Goal: Task Accomplishment & Management: Use online tool/utility

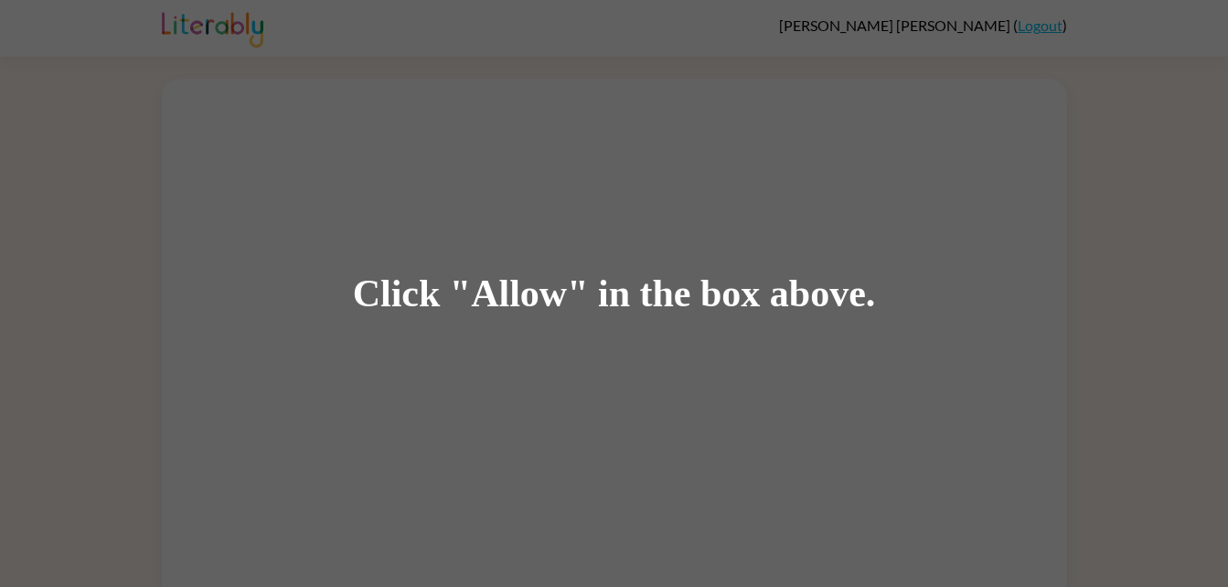
click at [650, 341] on div "Click "Allow" in the box above." at bounding box center [614, 293] width 1228 height 587
click at [704, 314] on div "Click "Allow" in the box above." at bounding box center [614, 293] width 523 height 41
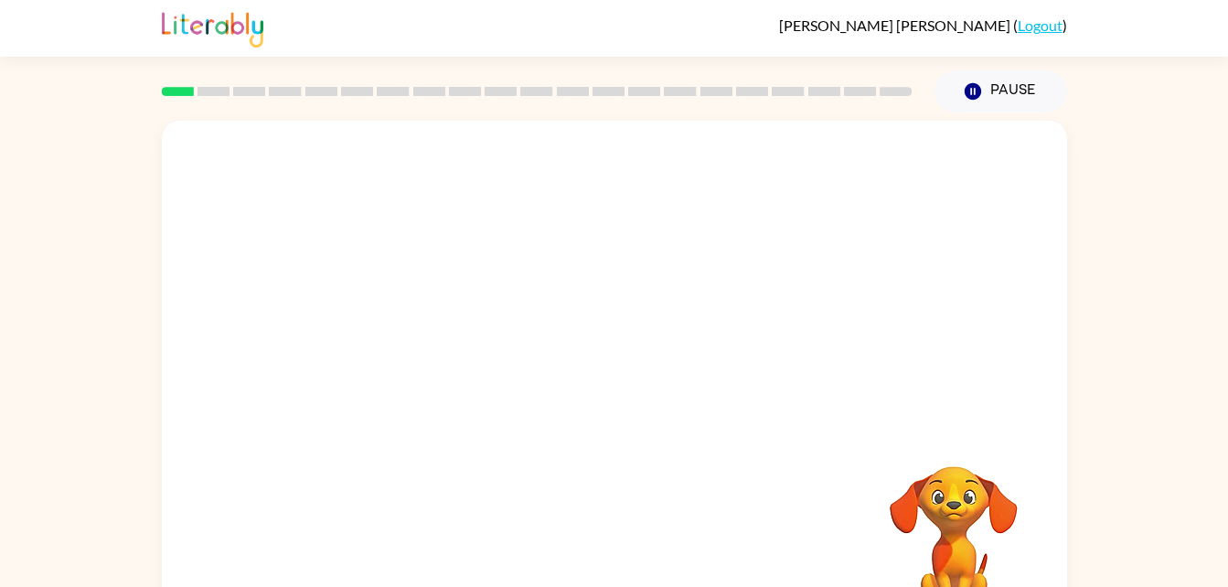
scroll to position [56, 0]
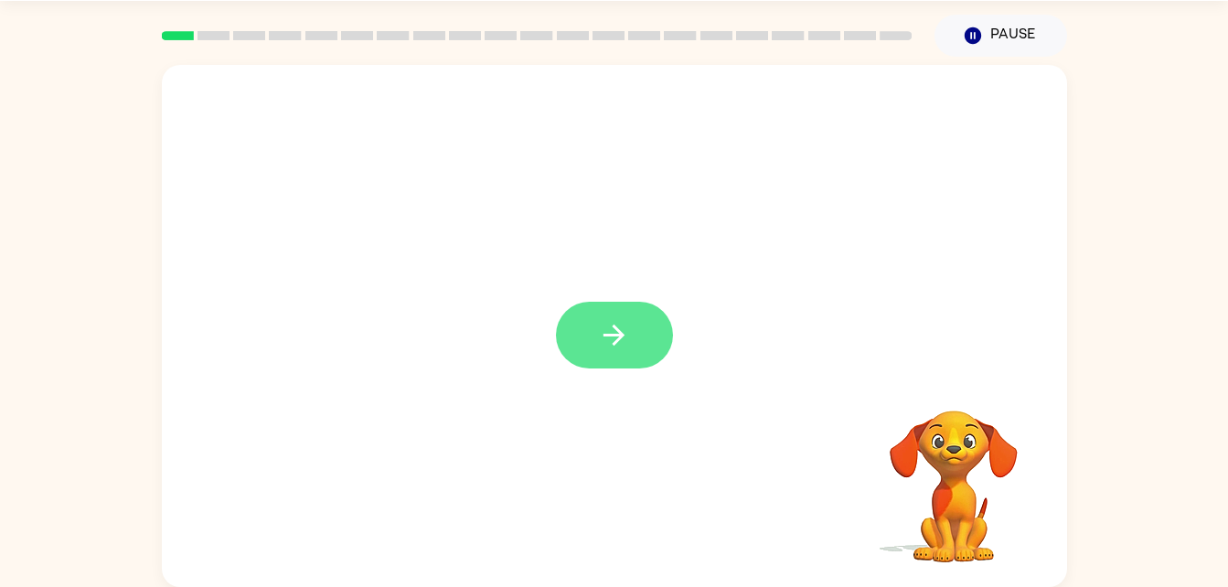
click at [600, 339] on icon "button" at bounding box center [614, 335] width 32 height 32
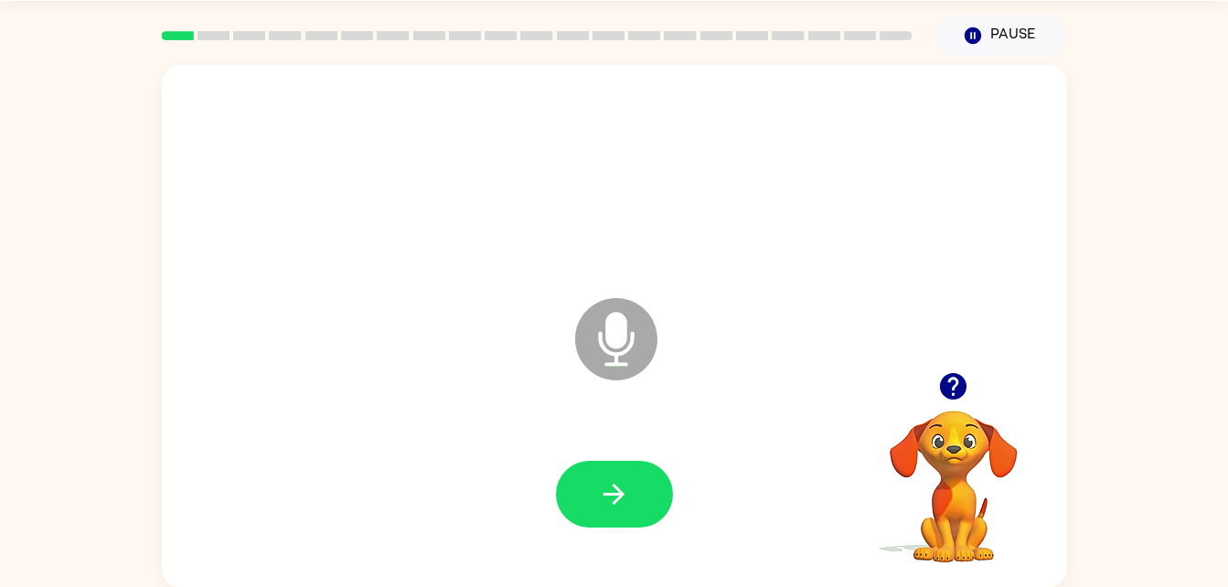
click at [607, 351] on icon "Microphone The Microphone is here when it is your turn to talk" at bounding box center [708, 362] width 274 height 137
click at [621, 337] on icon "Microphone The Microphone is here when it is your turn to talk" at bounding box center [708, 362] width 274 height 137
click at [626, 350] on icon "Microphone The Microphone is here when it is your turn to talk" at bounding box center [708, 362] width 274 height 137
click at [622, 476] on button "button" at bounding box center [614, 494] width 117 height 67
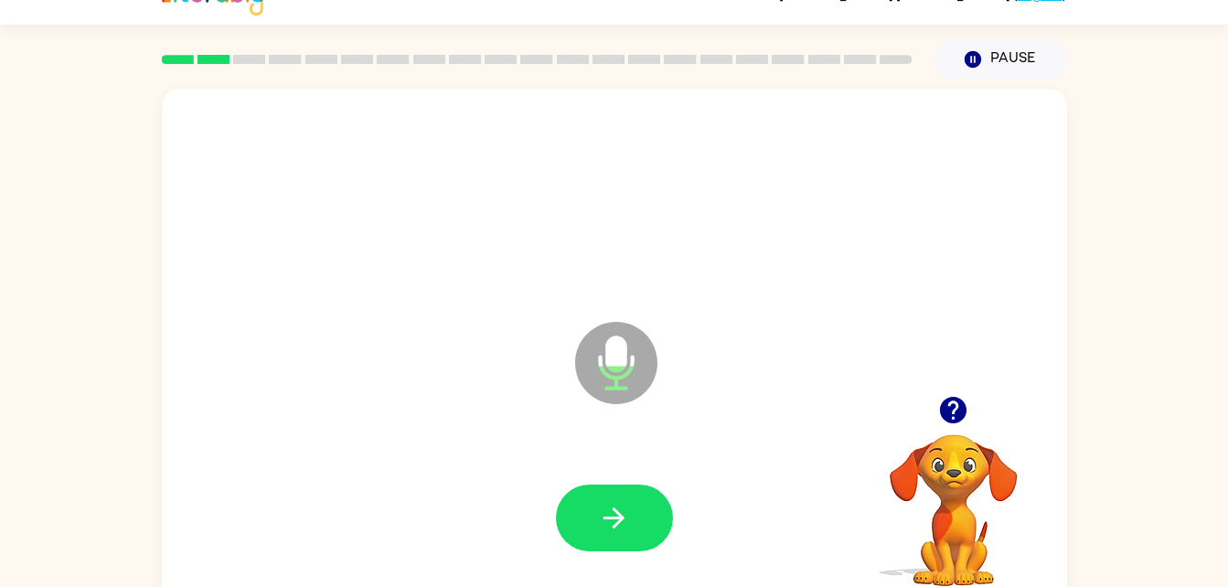
scroll to position [27, 0]
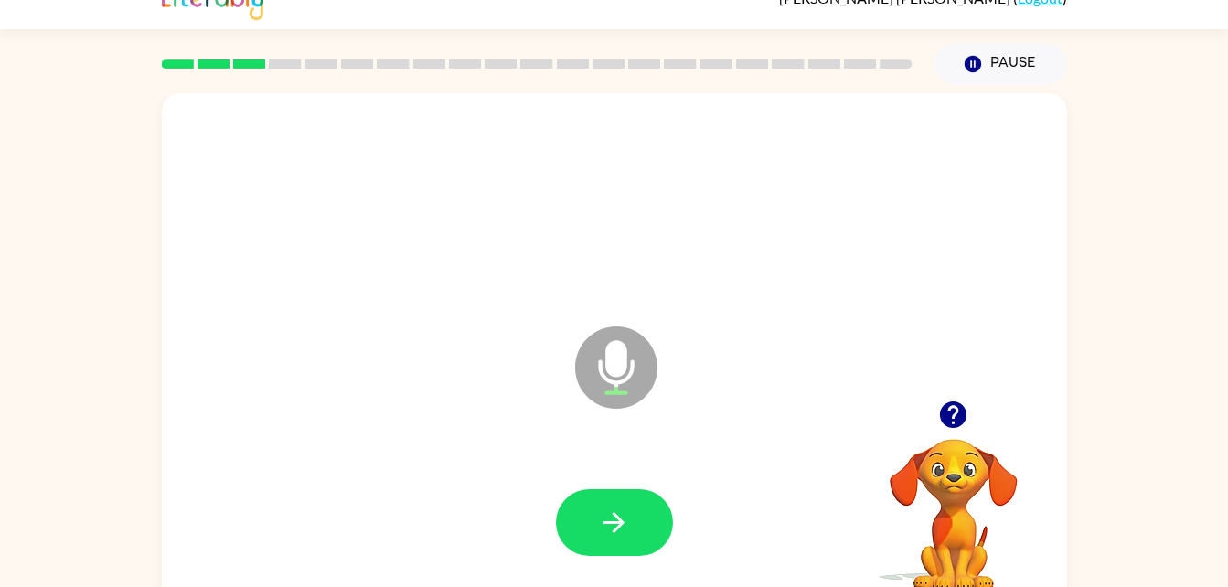
click at [614, 414] on icon "Microphone The Microphone is here when it is your turn to talk" at bounding box center [708, 390] width 274 height 137
click at [633, 359] on icon at bounding box center [616, 367] width 82 height 82
click at [616, 492] on button "button" at bounding box center [614, 522] width 117 height 67
click at [640, 532] on button "button" at bounding box center [614, 522] width 117 height 67
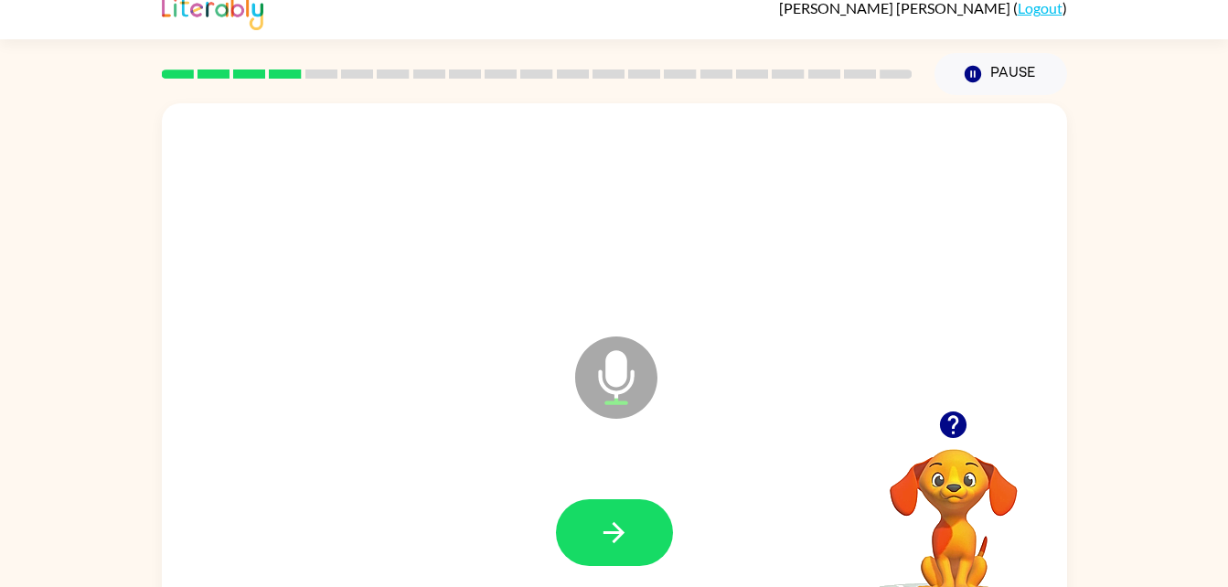
scroll to position [0, 0]
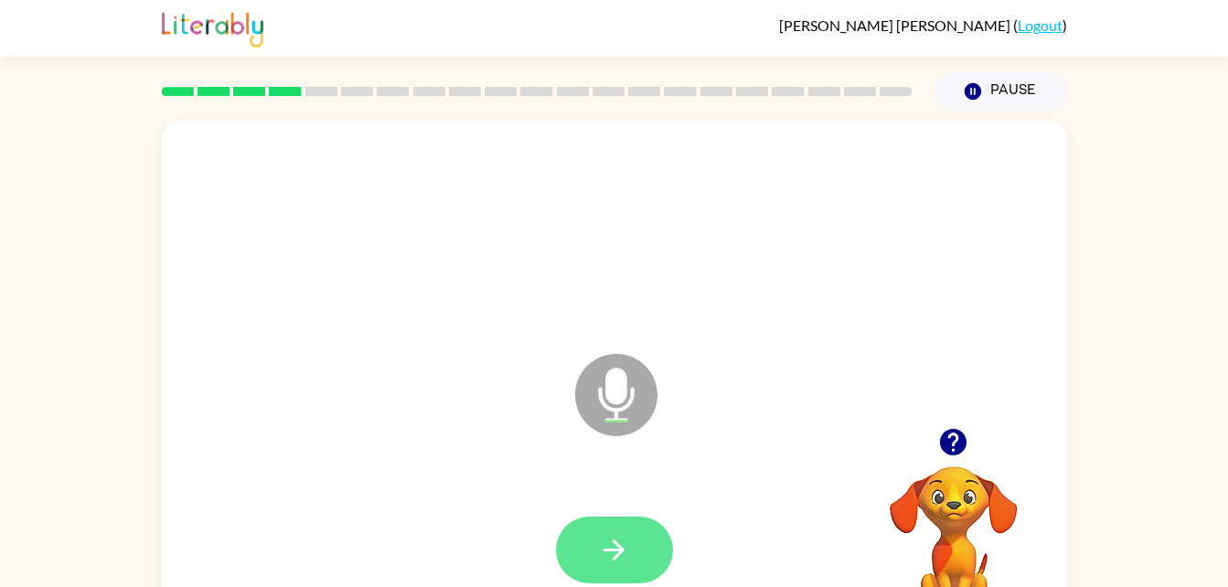
click at [648, 541] on button "button" at bounding box center [614, 550] width 117 height 67
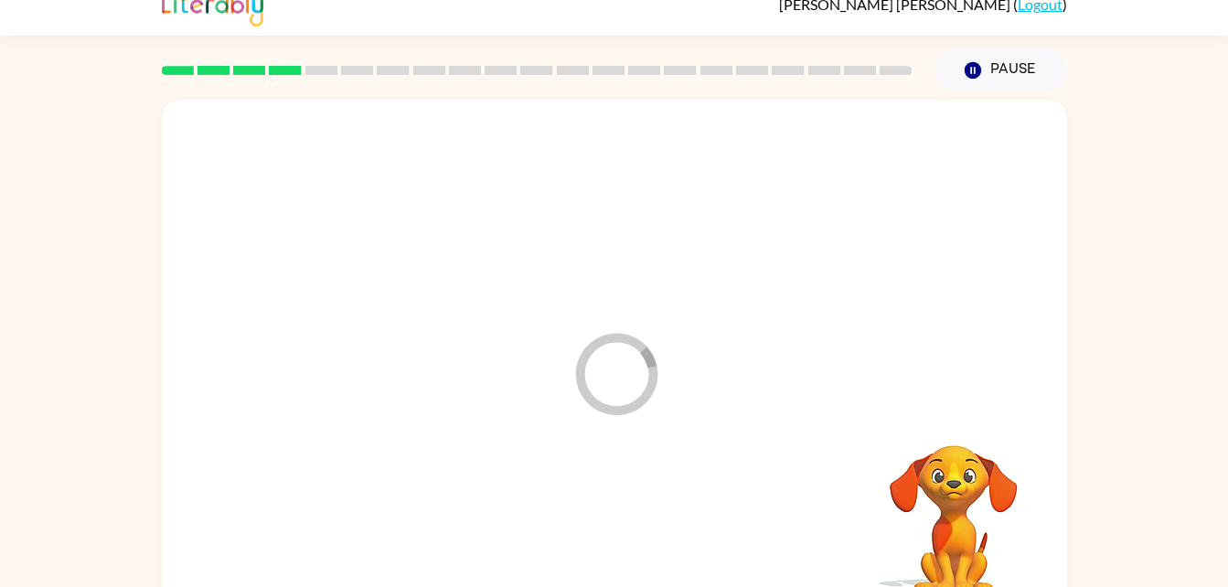
scroll to position [56, 0]
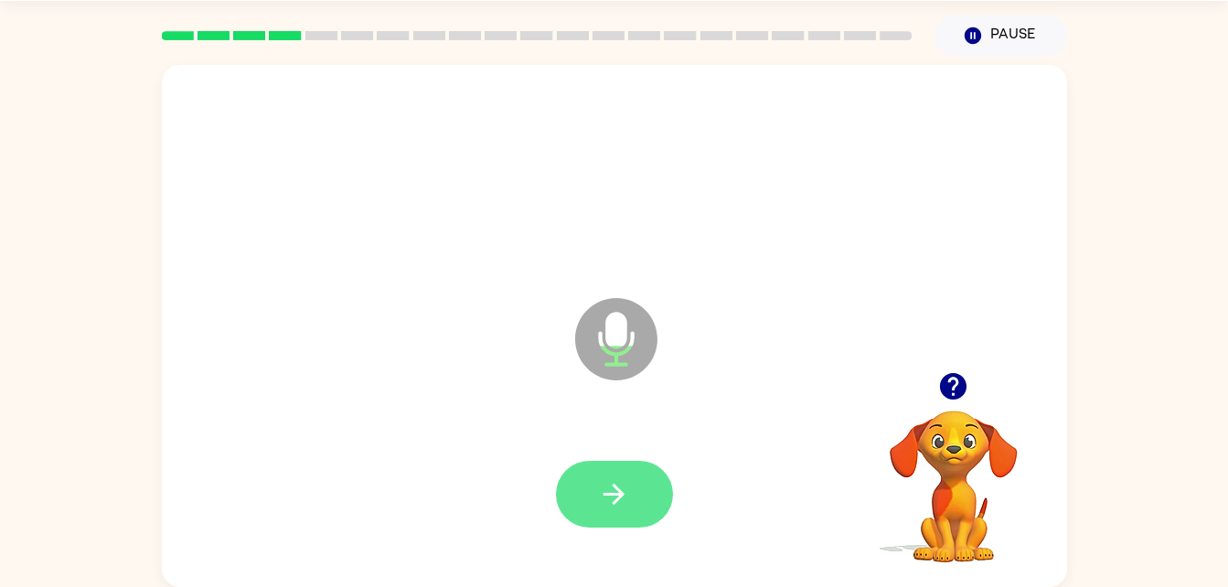
click at [634, 523] on button "button" at bounding box center [614, 494] width 117 height 67
click at [625, 490] on div at bounding box center [614, 494] width 117 height 67
click at [586, 493] on button "button" at bounding box center [614, 494] width 117 height 67
click at [594, 359] on icon at bounding box center [616, 339] width 82 height 82
click at [605, 313] on icon at bounding box center [616, 339] width 82 height 82
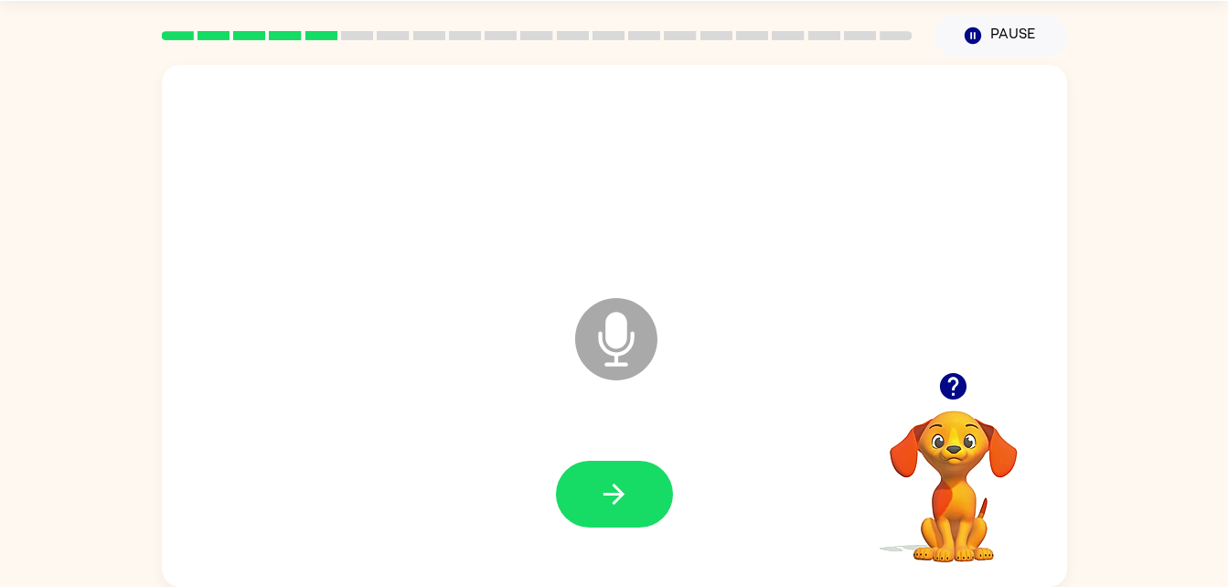
click at [607, 341] on icon "Microphone The Microphone is here when it is your turn to talk" at bounding box center [708, 362] width 274 height 137
click at [610, 326] on icon "Microphone The Microphone is here when it is your turn to talk" at bounding box center [708, 362] width 274 height 137
click at [616, 337] on icon "Microphone The Microphone is here when it is your turn to talk" at bounding box center [708, 362] width 274 height 137
click at [615, 334] on icon "Microphone The Microphone is here when it is your turn to talk" at bounding box center [708, 362] width 274 height 137
click at [612, 496] on icon "button" at bounding box center [614, 494] width 32 height 32
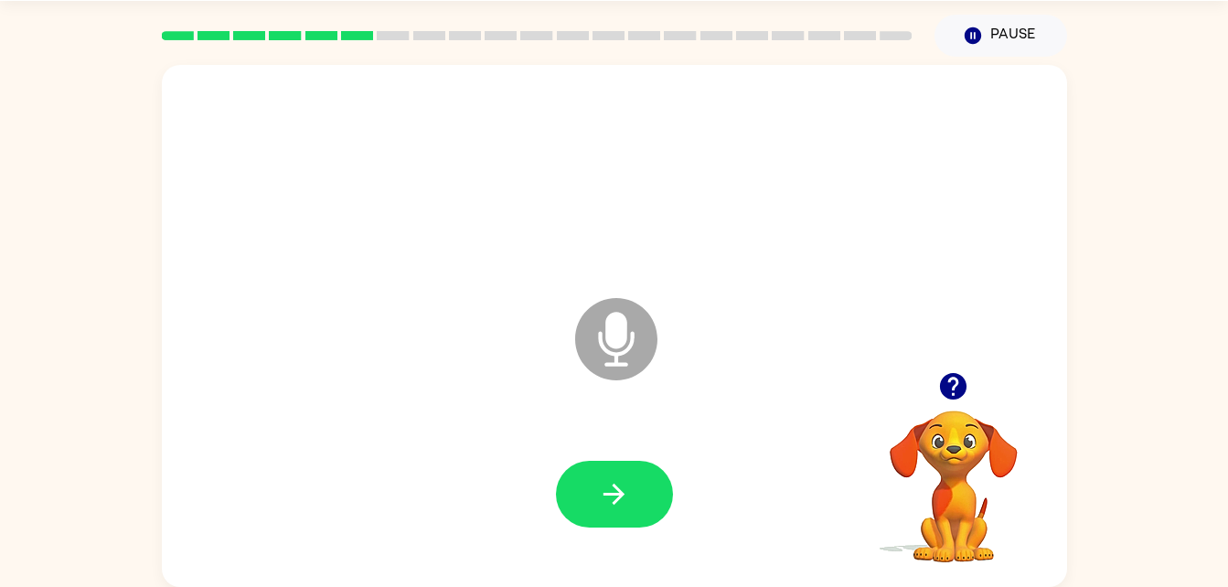
click at [589, 548] on div at bounding box center [614, 495] width 869 height 150
click at [585, 523] on button "button" at bounding box center [614, 494] width 117 height 67
click at [660, 467] on button "button" at bounding box center [614, 494] width 117 height 67
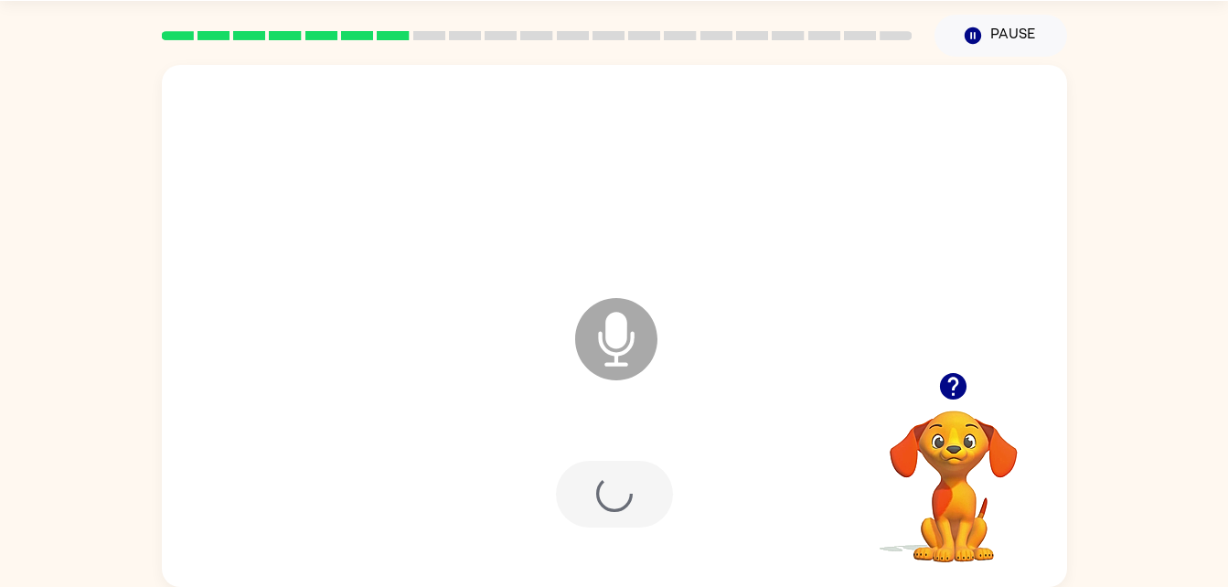
click at [634, 522] on div at bounding box center [614, 494] width 117 height 67
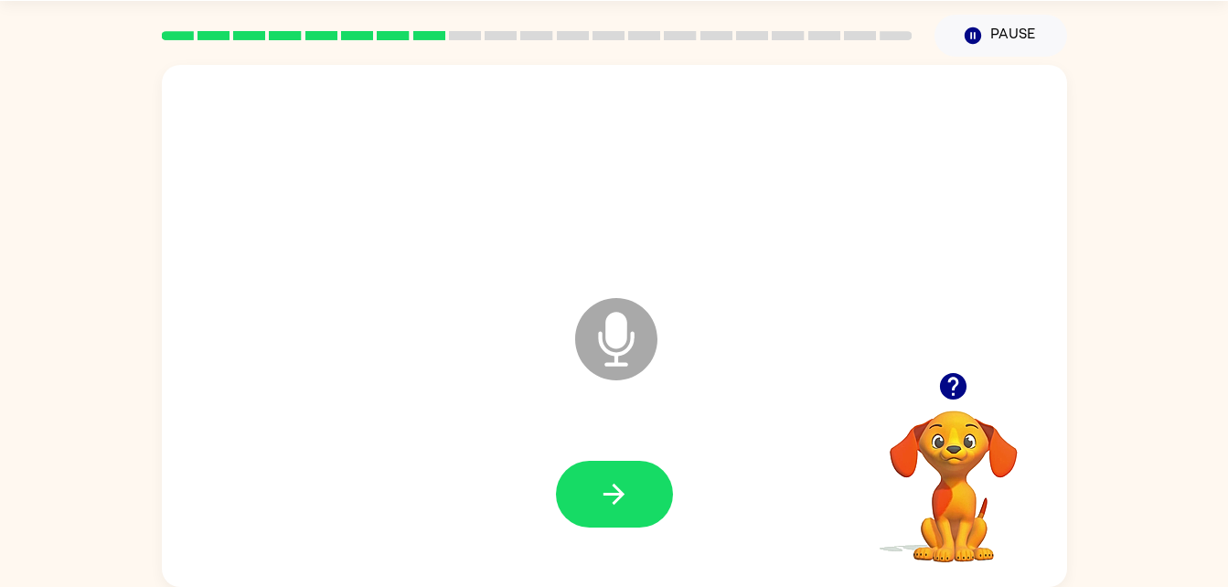
click at [600, 341] on icon "Microphone The Microphone is here when it is your turn to talk" at bounding box center [708, 362] width 274 height 137
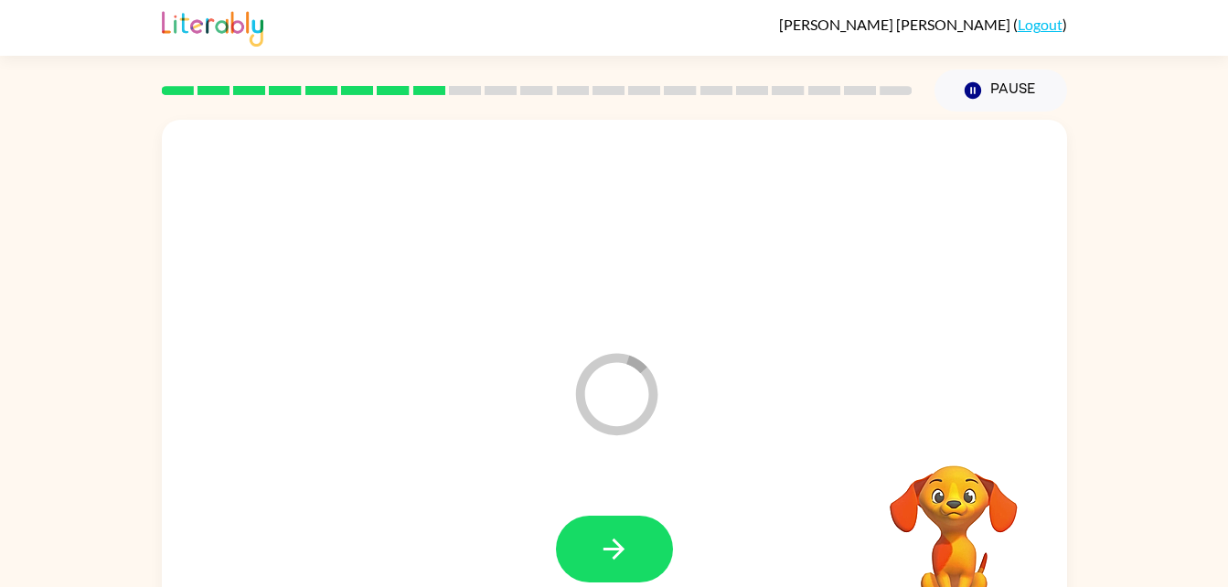
scroll to position [0, 0]
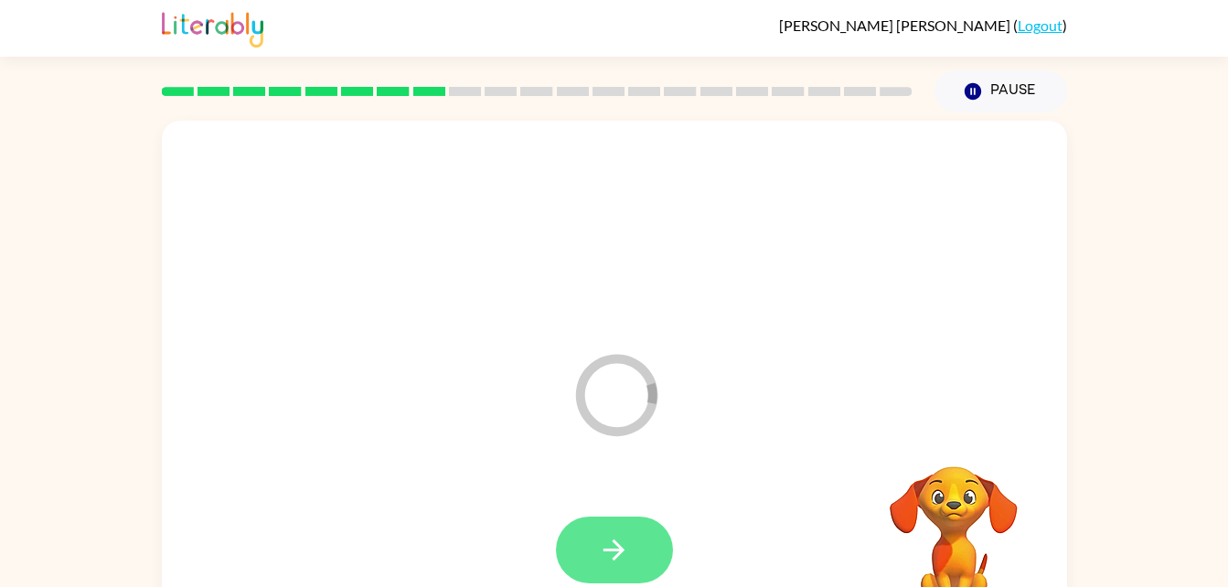
click at [592, 541] on button "button" at bounding box center [614, 550] width 117 height 67
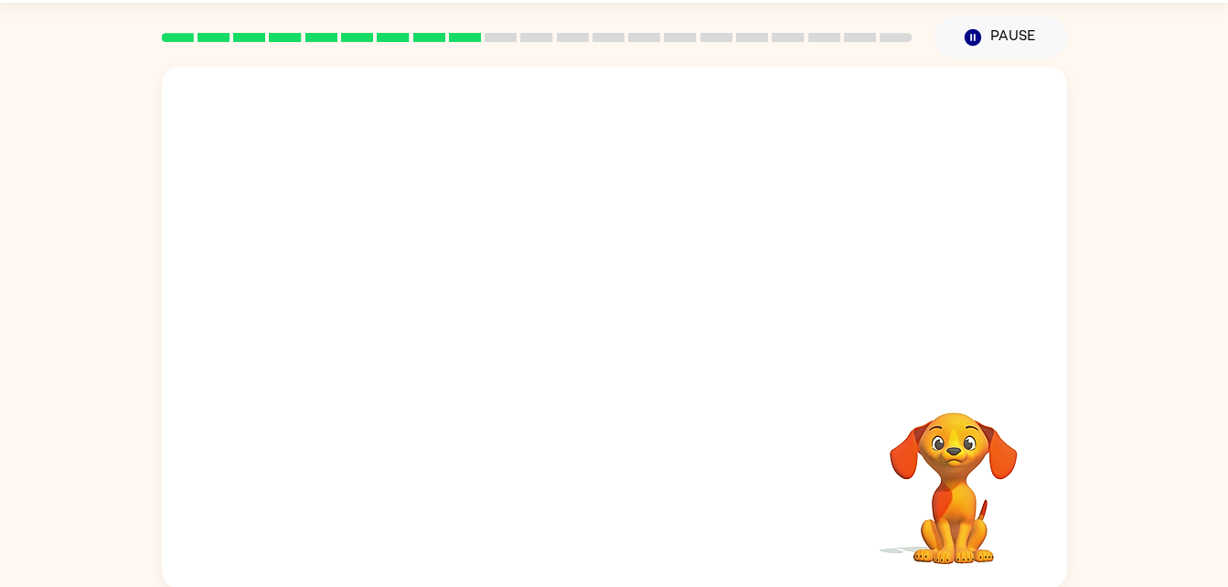
scroll to position [39, 0]
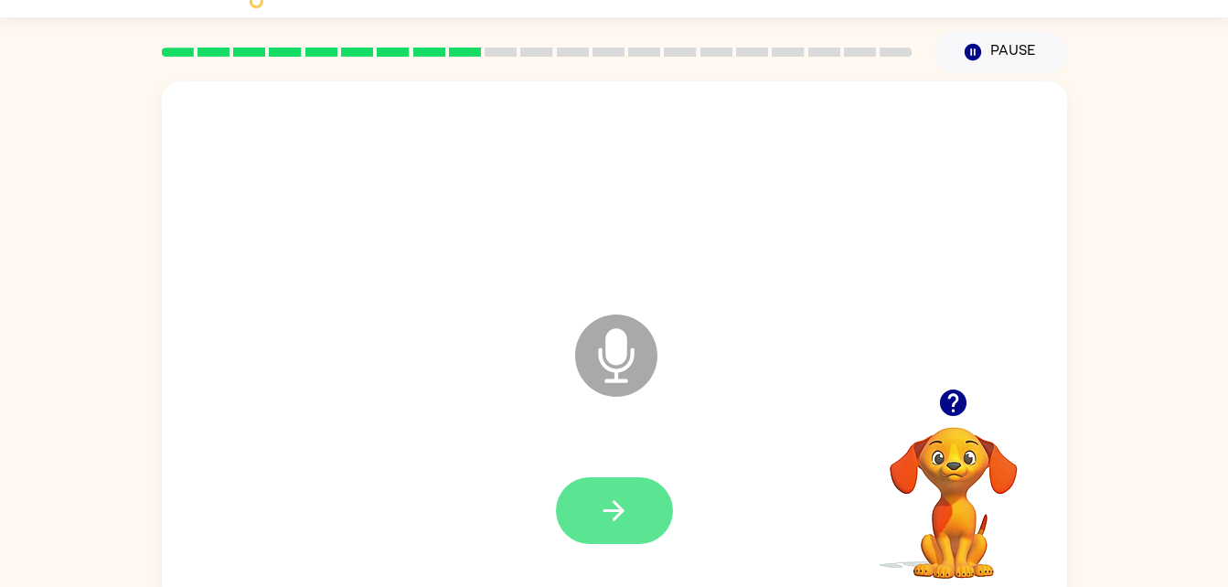
click at [604, 509] on icon "button" at bounding box center [614, 510] width 21 height 21
click at [570, 523] on button "button" at bounding box center [614, 510] width 117 height 67
click at [622, 522] on icon "button" at bounding box center [614, 511] width 32 height 32
click at [573, 505] on button "button" at bounding box center [614, 510] width 117 height 67
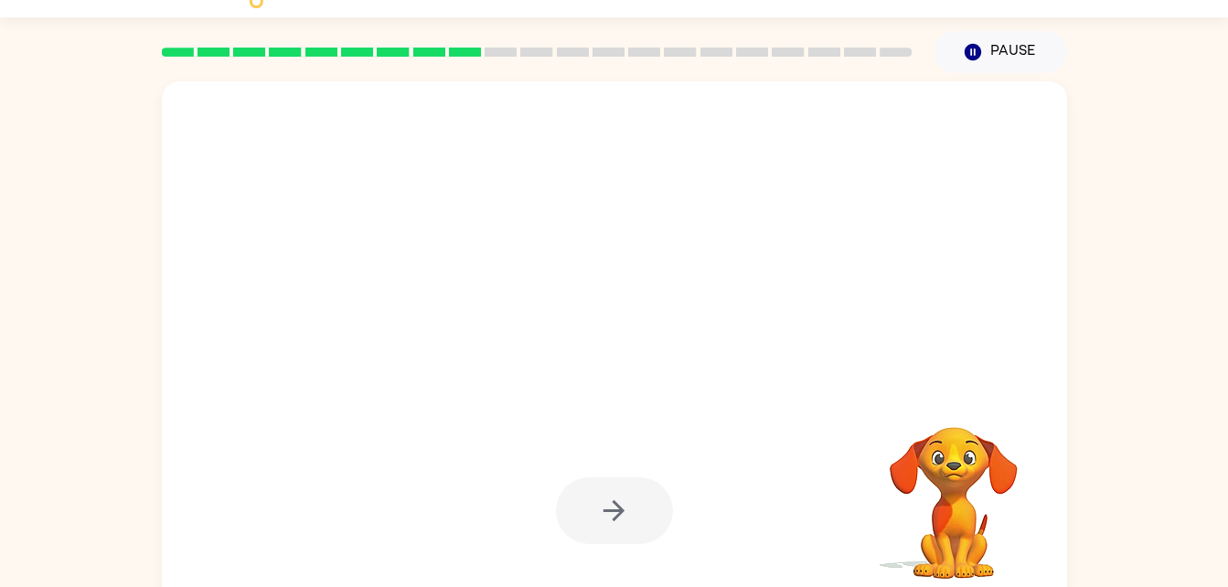
click at [641, 536] on div at bounding box center [614, 510] width 117 height 67
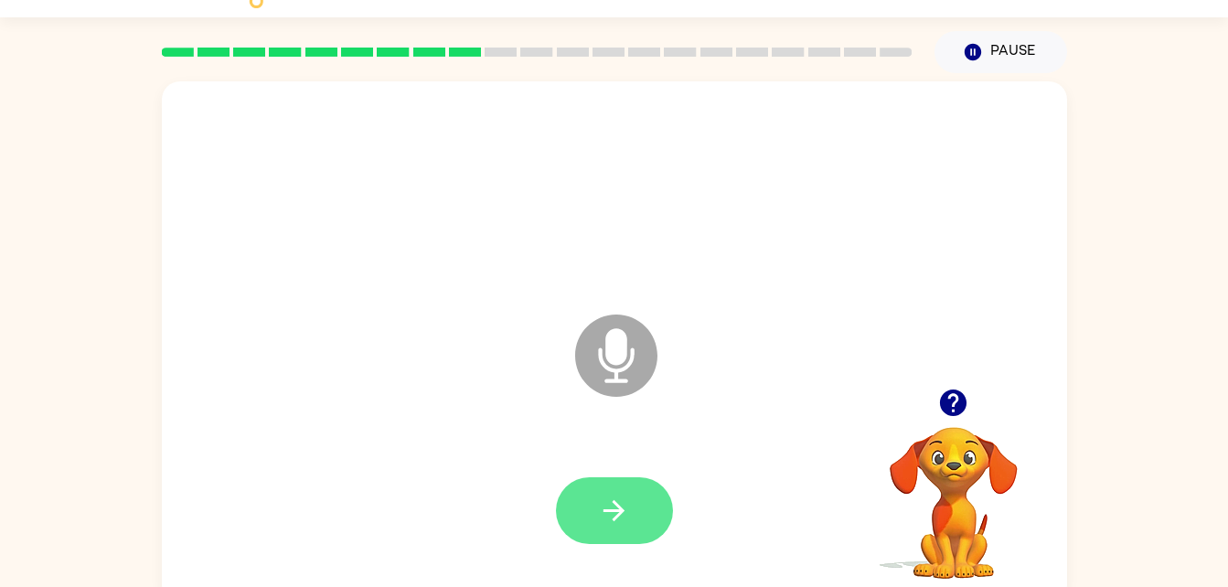
click at [634, 528] on button "button" at bounding box center [614, 510] width 117 height 67
click at [610, 512] on icon "button" at bounding box center [614, 511] width 32 height 32
click at [643, 539] on button "button" at bounding box center [614, 510] width 117 height 67
click at [625, 525] on icon "button" at bounding box center [614, 511] width 32 height 32
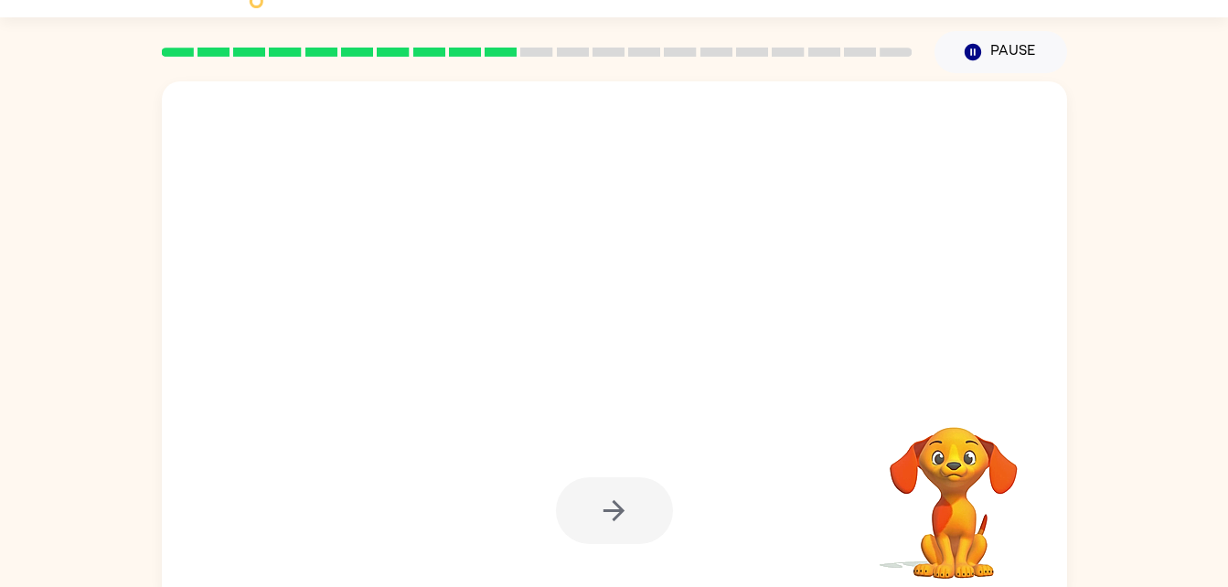
click at [603, 490] on div at bounding box center [614, 510] width 117 height 67
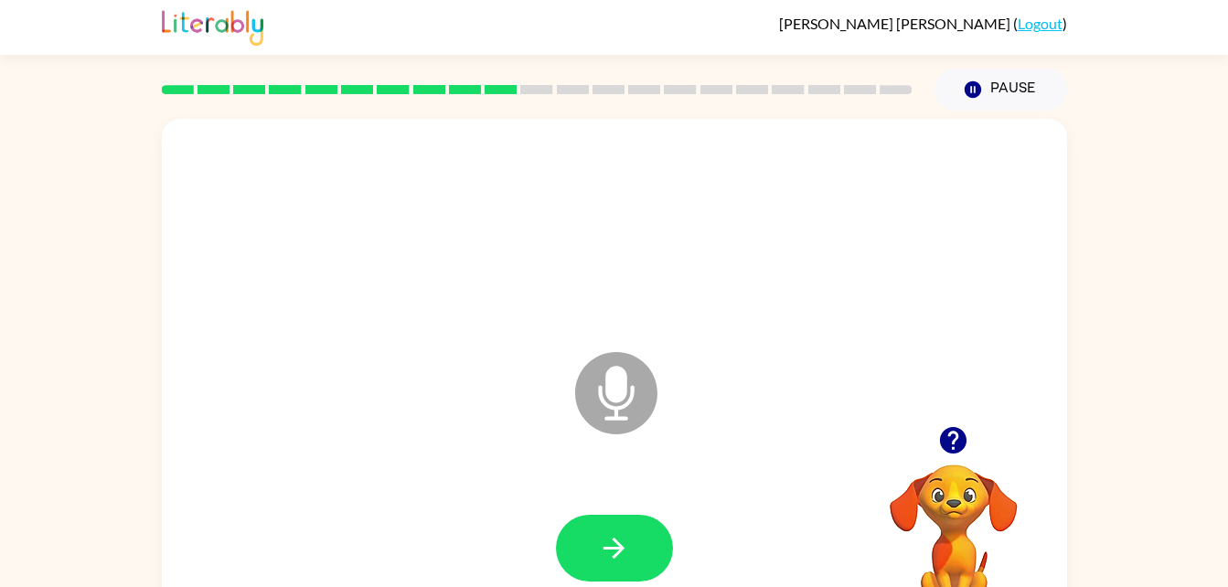
scroll to position [0, 0]
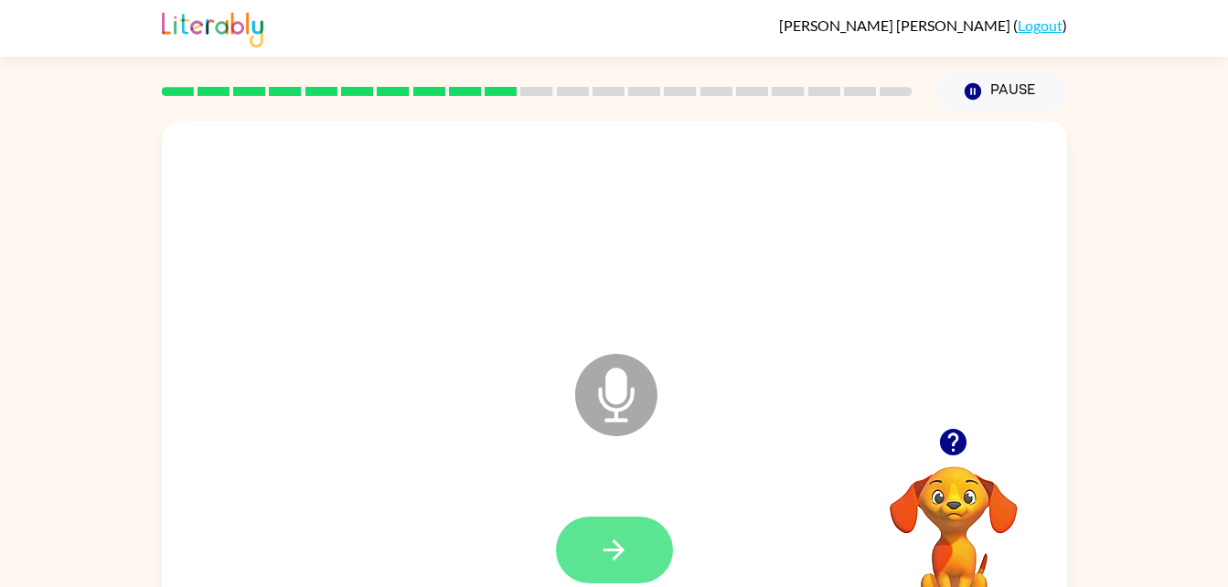
click at [615, 544] on icon "button" at bounding box center [614, 550] width 32 height 32
click at [630, 533] on button "button" at bounding box center [614, 550] width 117 height 67
click at [618, 553] on icon "button" at bounding box center [614, 550] width 21 height 21
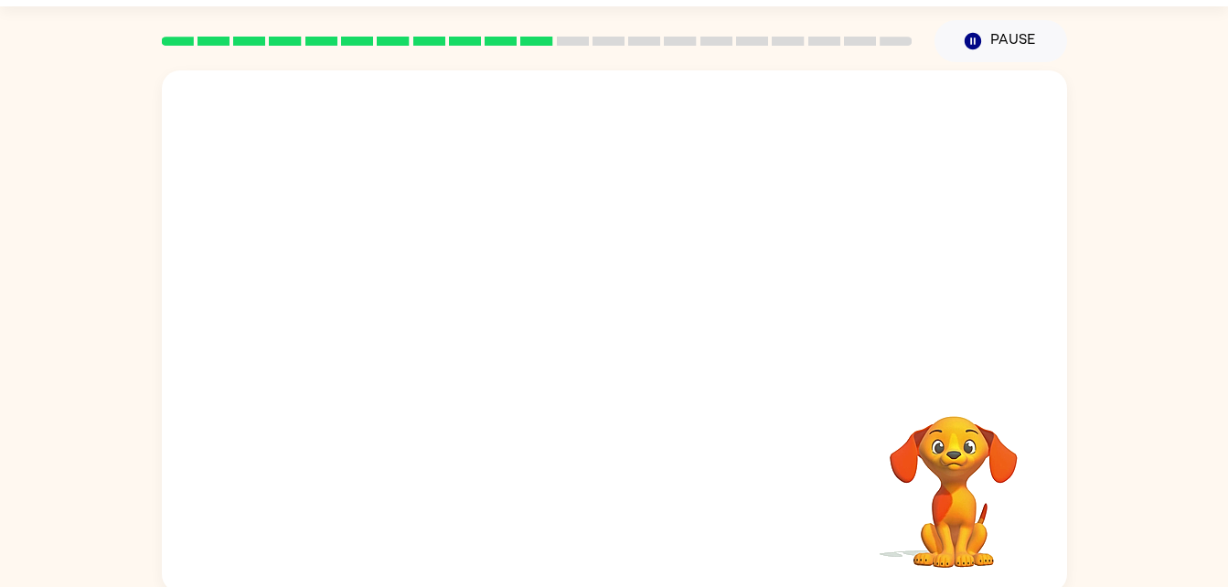
scroll to position [43, 0]
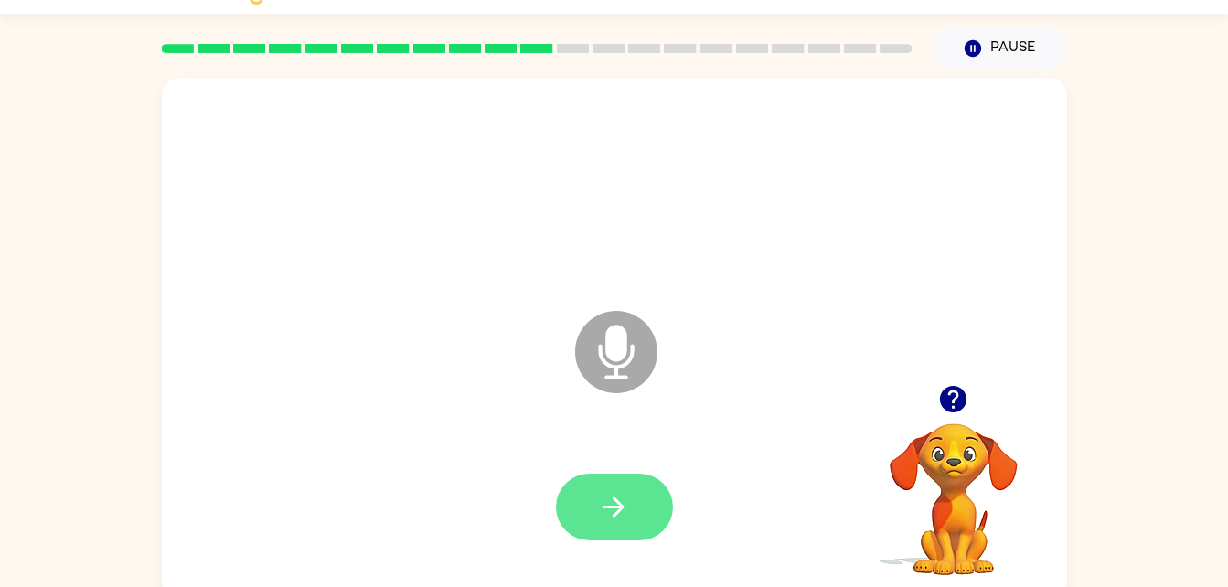
click at [629, 540] on button "button" at bounding box center [614, 507] width 117 height 67
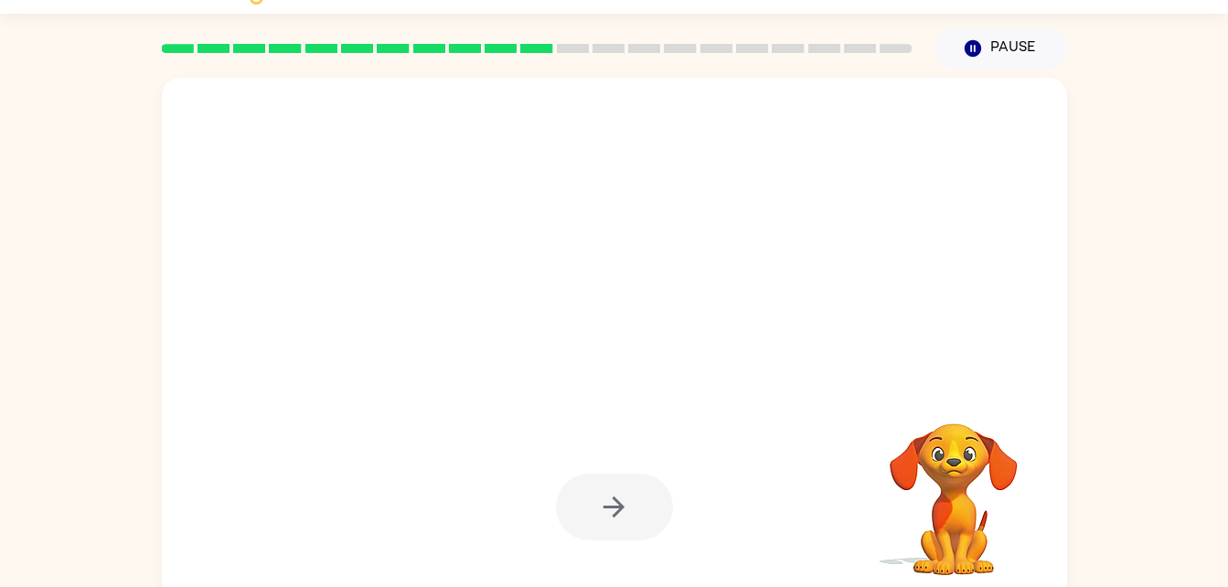
click at [649, 458] on div at bounding box center [614, 508] width 869 height 150
click at [630, 530] on div at bounding box center [614, 507] width 117 height 67
click at [625, 505] on div at bounding box center [614, 507] width 117 height 67
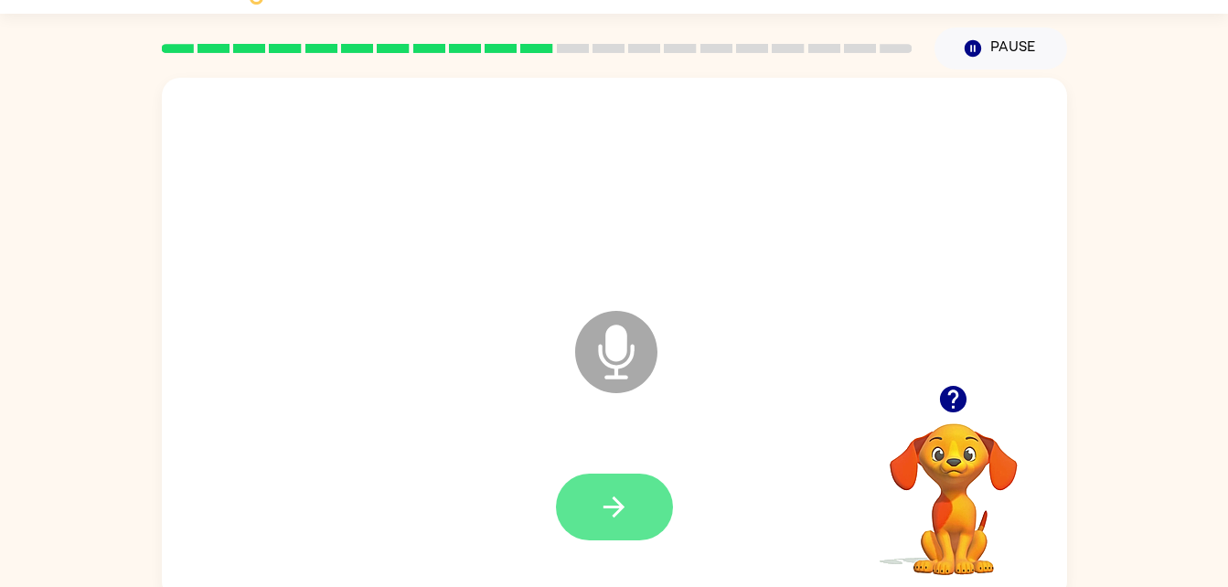
click at [621, 521] on icon "button" at bounding box center [614, 507] width 32 height 32
click at [615, 483] on button "button" at bounding box center [614, 507] width 117 height 67
click at [600, 483] on button "button" at bounding box center [614, 507] width 117 height 67
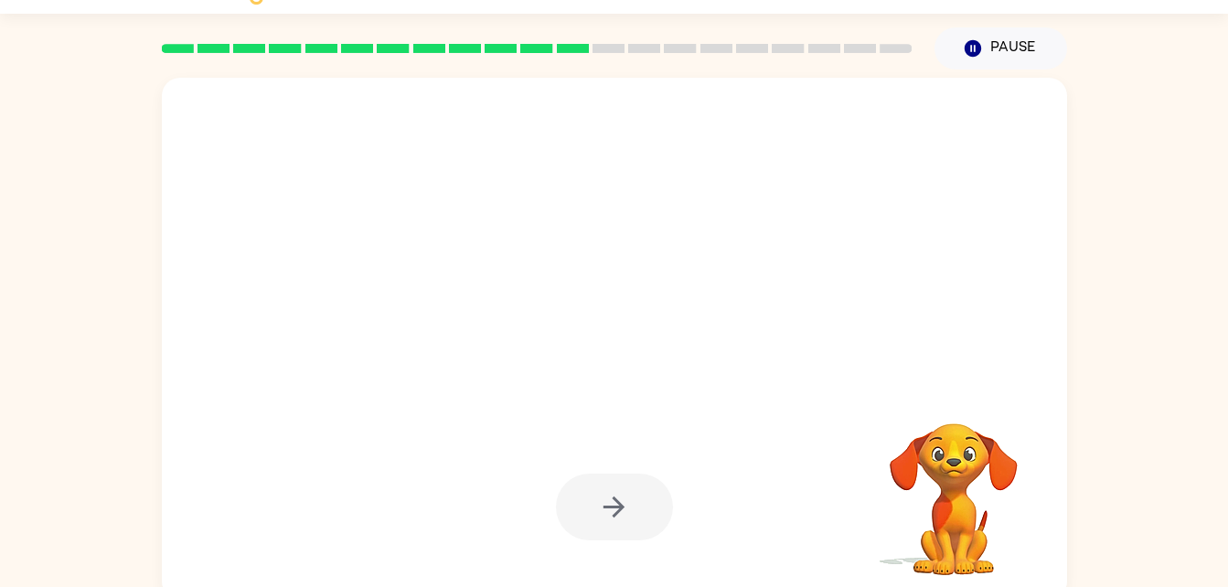
click at [651, 535] on div at bounding box center [614, 507] width 117 height 67
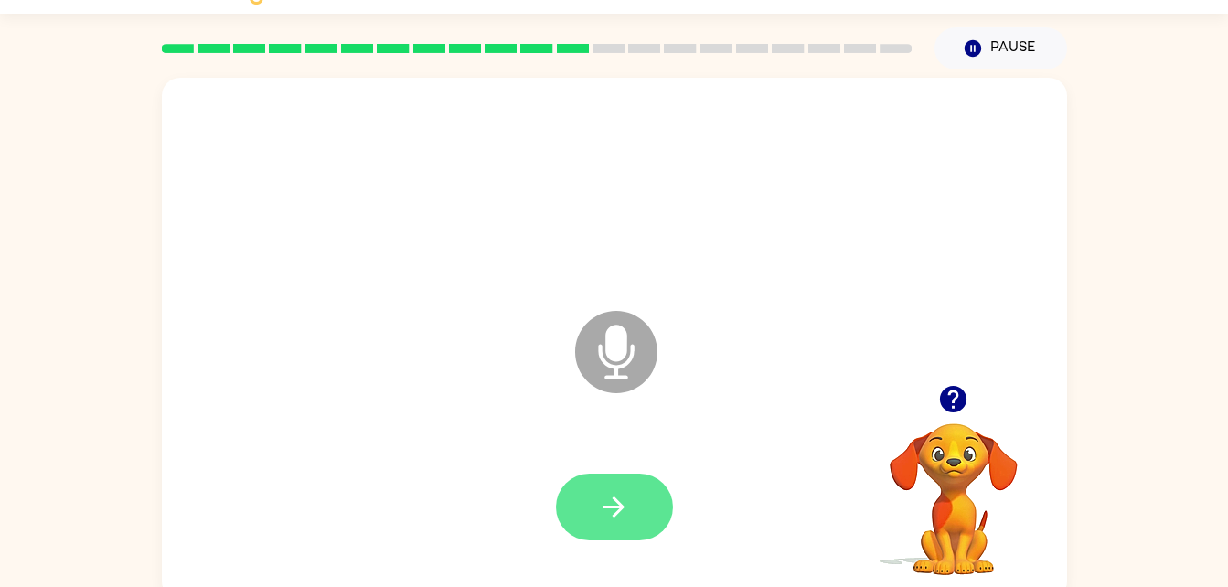
click at [625, 525] on button "button" at bounding box center [614, 507] width 117 height 67
click at [642, 486] on button "button" at bounding box center [614, 507] width 117 height 67
click at [595, 507] on button "button" at bounding box center [614, 507] width 117 height 67
click at [608, 476] on button "button" at bounding box center [614, 507] width 117 height 67
click at [610, 522] on icon "button" at bounding box center [614, 507] width 32 height 32
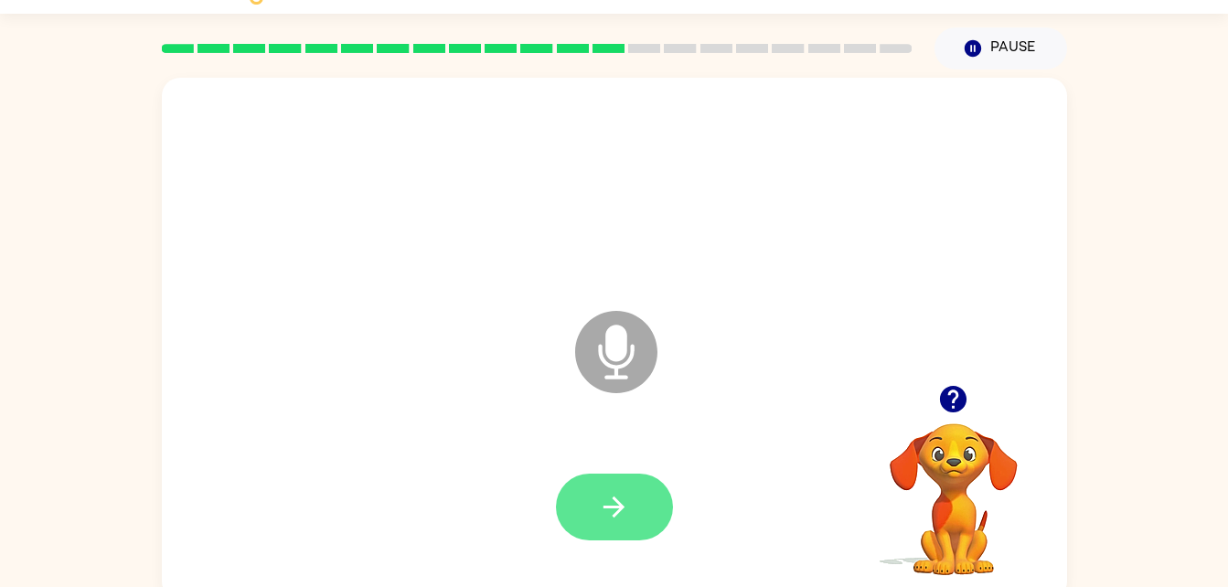
click at [623, 530] on button "button" at bounding box center [614, 507] width 117 height 67
click at [626, 481] on button "button" at bounding box center [614, 507] width 117 height 67
click at [641, 521] on button "button" at bounding box center [614, 507] width 117 height 67
click at [642, 515] on button "button" at bounding box center [614, 507] width 117 height 67
click at [594, 536] on button "button" at bounding box center [614, 507] width 117 height 67
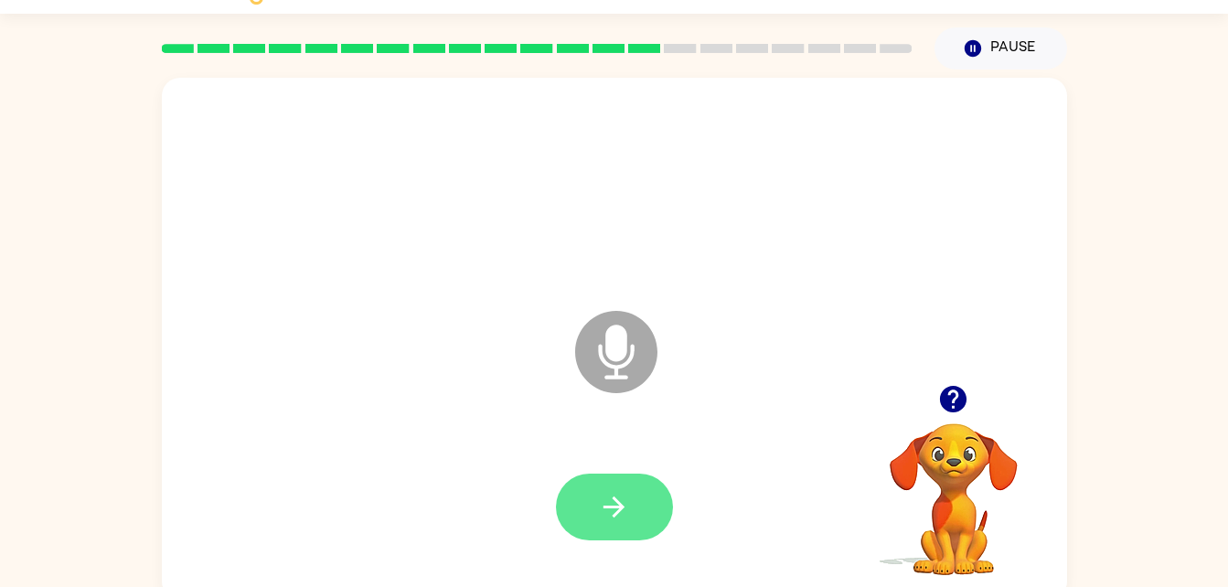
click at [614, 532] on button "button" at bounding box center [614, 507] width 117 height 67
click at [641, 524] on button "button" at bounding box center [614, 507] width 117 height 67
click at [609, 534] on button "button" at bounding box center [614, 507] width 117 height 67
click at [631, 507] on button "button" at bounding box center [614, 507] width 117 height 67
click at [610, 506] on icon "button" at bounding box center [614, 507] width 21 height 21
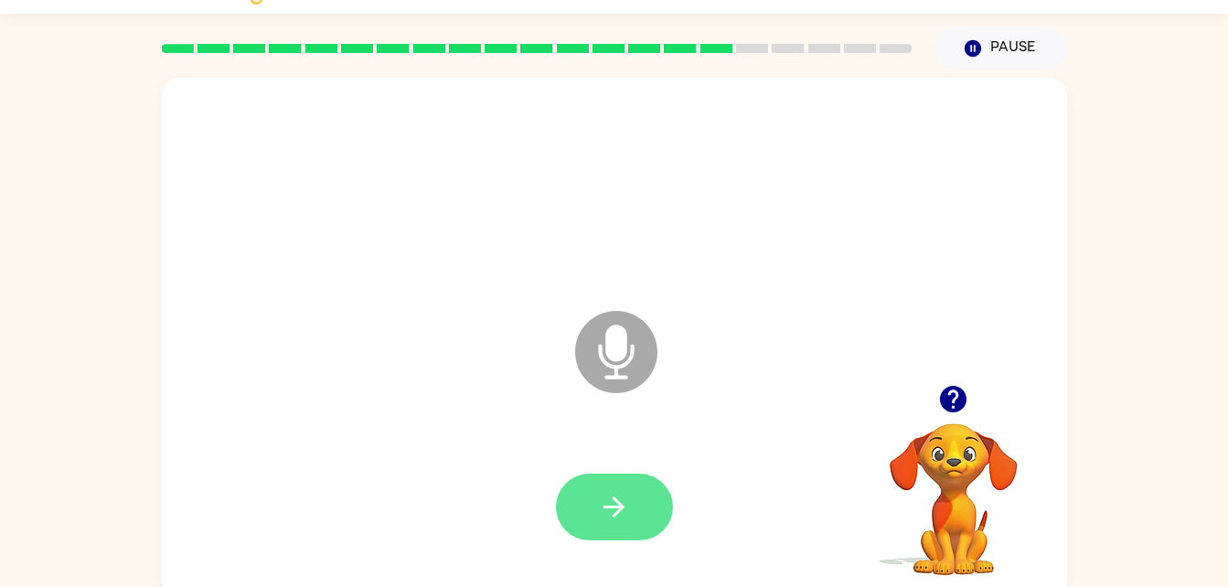
click at [646, 507] on button "button" at bounding box center [614, 507] width 117 height 67
click at [604, 550] on div at bounding box center [614, 508] width 869 height 150
click at [632, 515] on button "button" at bounding box center [614, 507] width 117 height 67
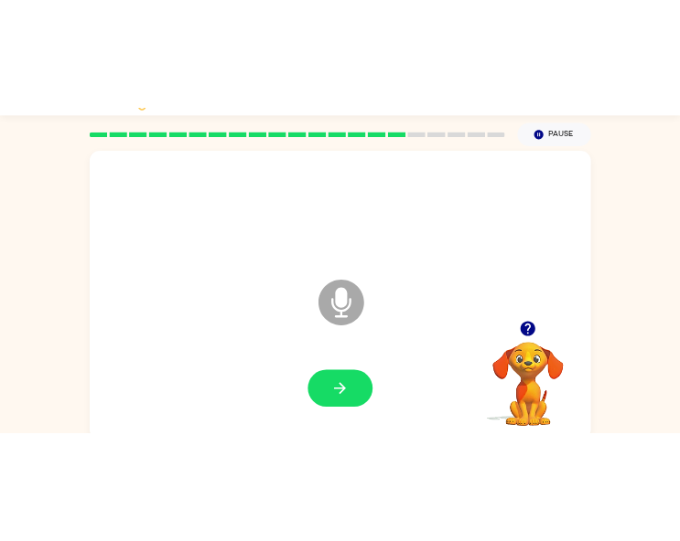
scroll to position [44, 0]
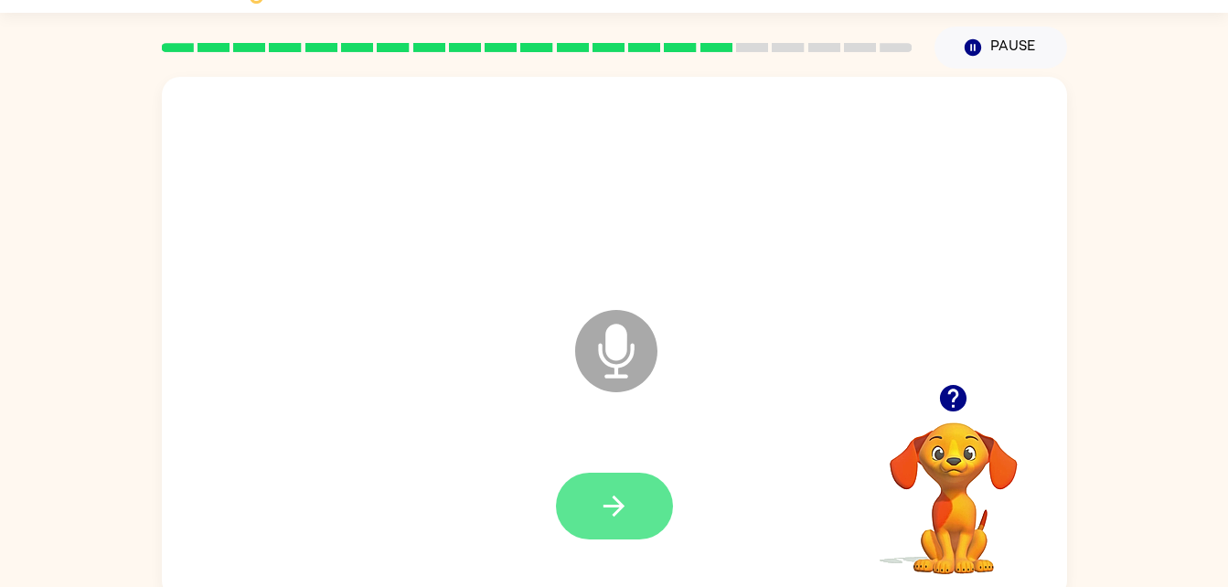
click at [626, 497] on icon "button" at bounding box center [614, 506] width 32 height 32
click at [605, 523] on button "button" at bounding box center [614, 506] width 117 height 67
click at [578, 531] on button "button" at bounding box center [614, 506] width 117 height 67
click at [605, 497] on icon "button" at bounding box center [614, 506] width 32 height 32
click at [619, 511] on icon "button" at bounding box center [614, 506] width 21 height 21
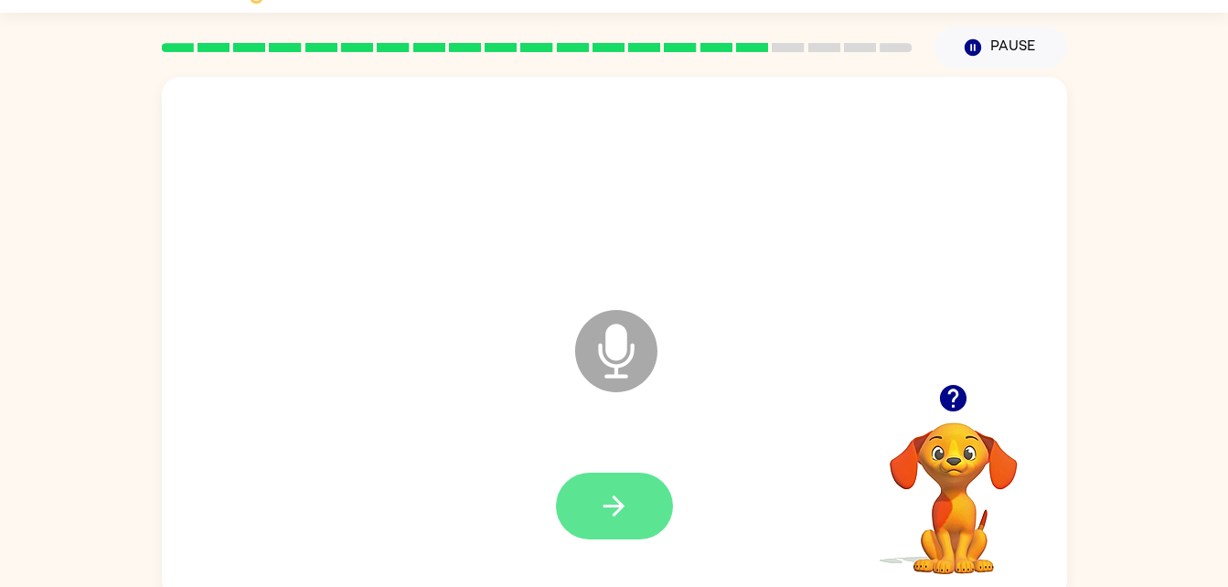
click at [598, 498] on icon "button" at bounding box center [614, 506] width 32 height 32
click at [635, 474] on button "button" at bounding box center [614, 506] width 117 height 67
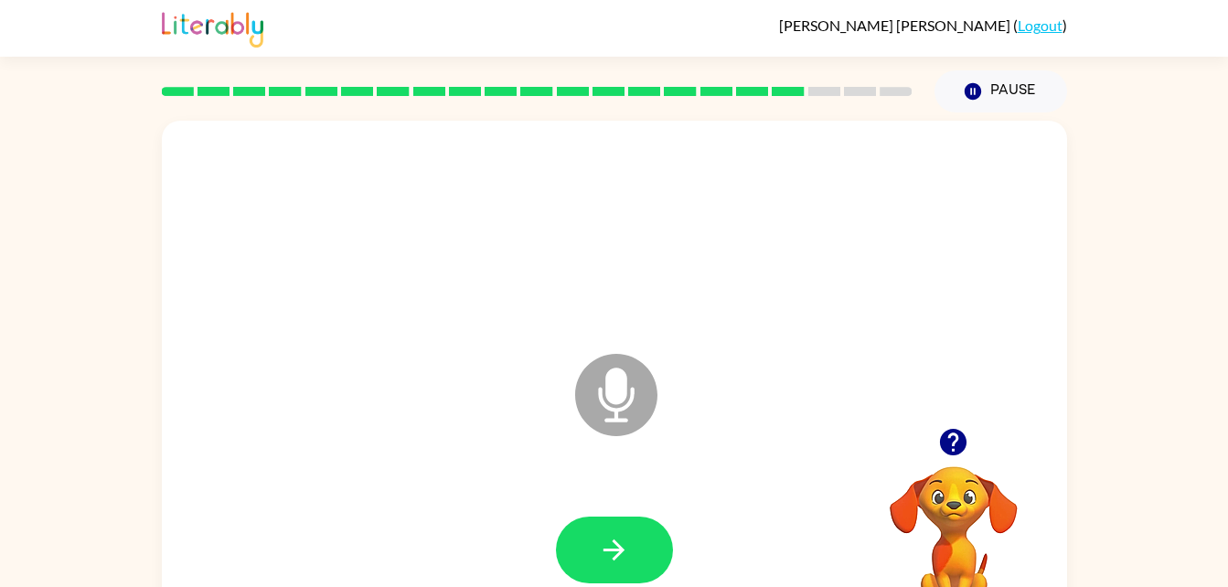
scroll to position [0, 0]
click at [616, 561] on icon "button" at bounding box center [614, 550] width 32 height 32
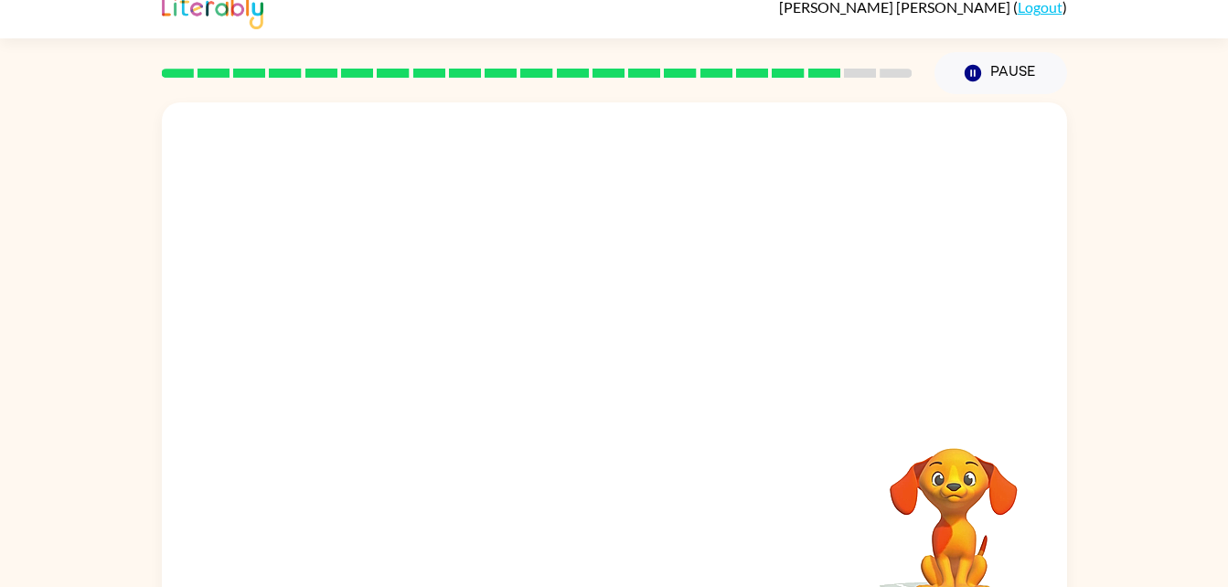
scroll to position [56, 0]
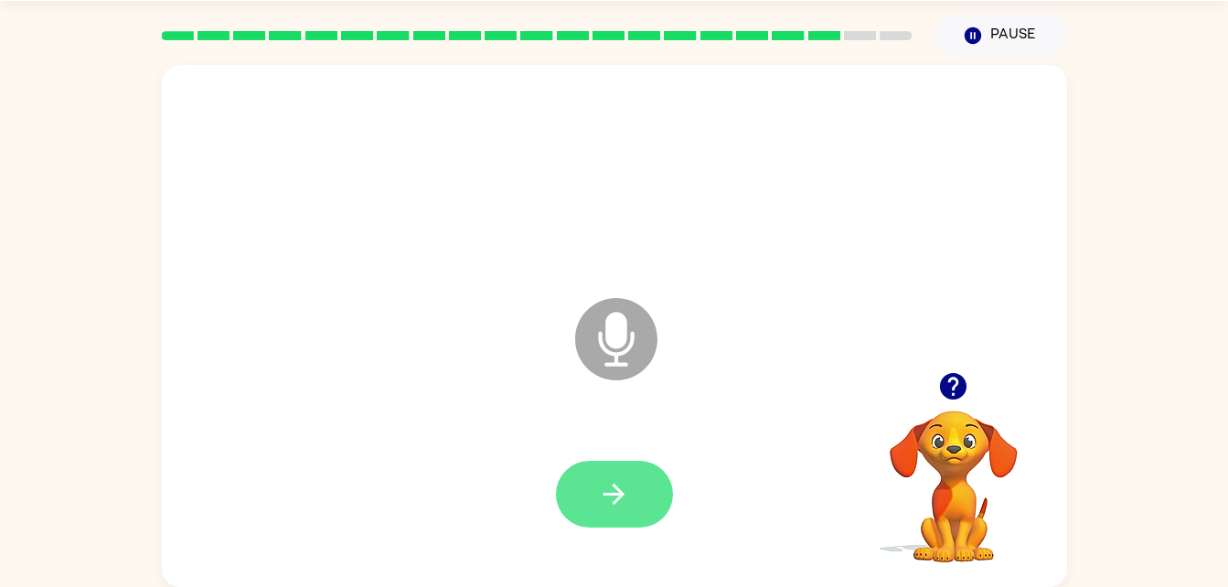
click at [599, 481] on icon "button" at bounding box center [614, 494] width 32 height 32
click at [625, 462] on button "button" at bounding box center [614, 494] width 117 height 67
click at [594, 507] on button "button" at bounding box center [614, 494] width 117 height 67
click at [639, 467] on button "button" at bounding box center [614, 494] width 117 height 67
click at [608, 485] on icon "button" at bounding box center [614, 494] width 32 height 32
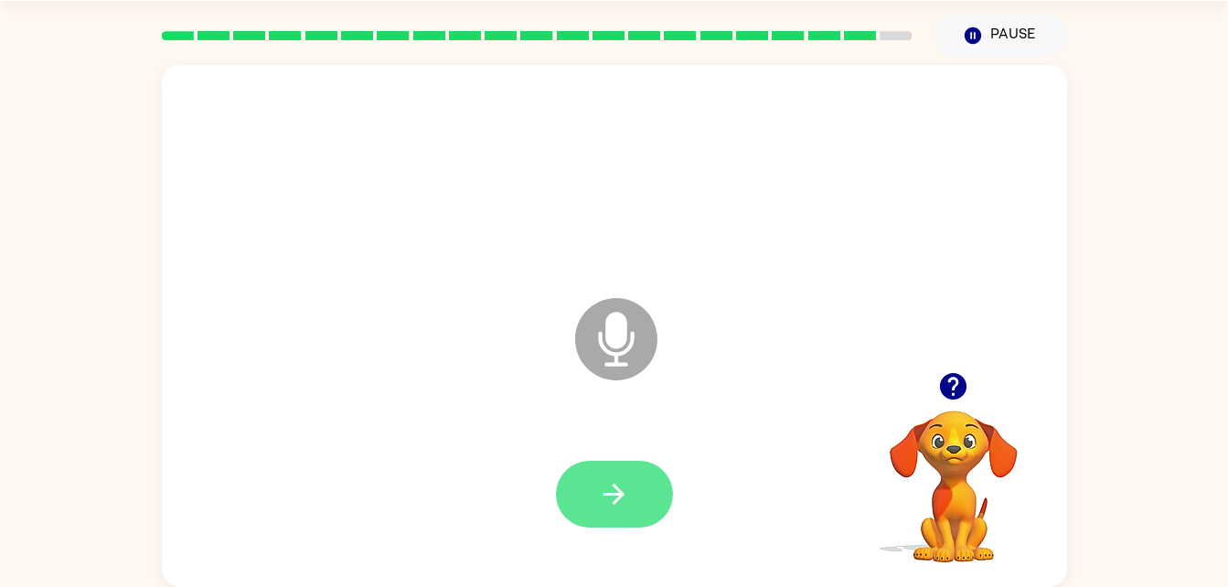
click at [613, 509] on icon "button" at bounding box center [614, 494] width 32 height 32
click at [625, 518] on button "button" at bounding box center [614, 494] width 117 height 67
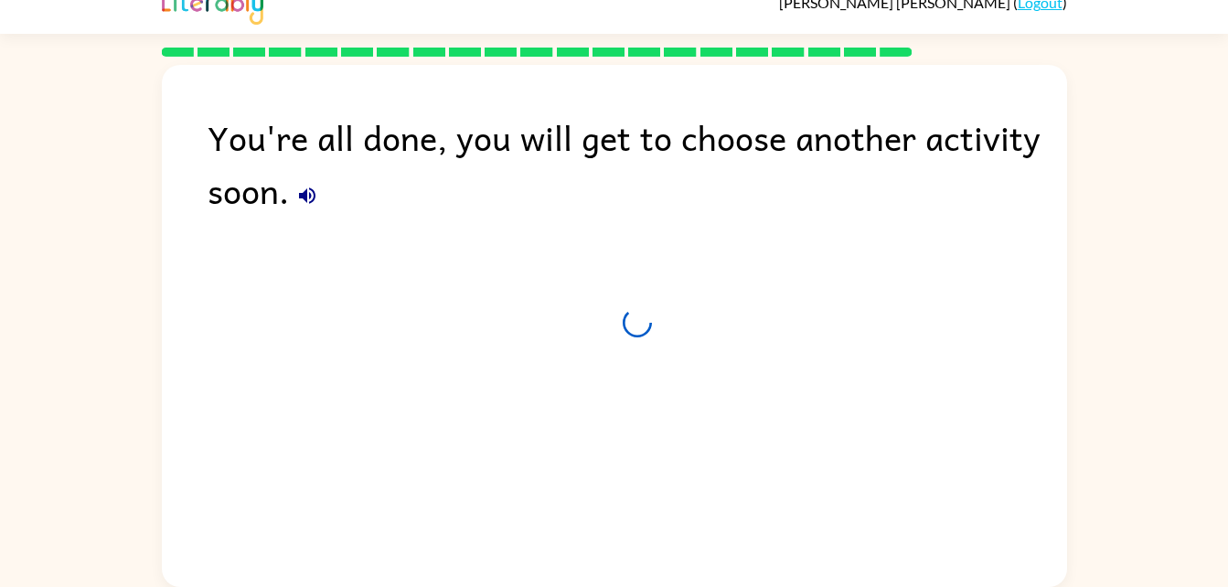
scroll to position [23, 0]
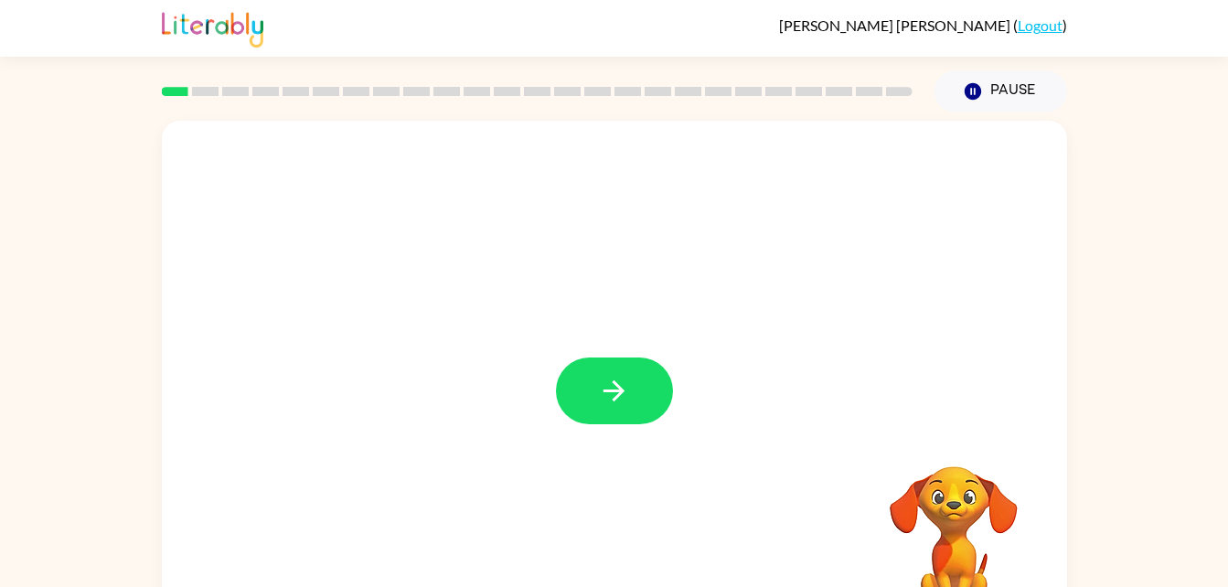
click at [969, 380] on div at bounding box center [614, 382] width 905 height 522
click at [596, 392] on button "button" at bounding box center [614, 391] width 117 height 67
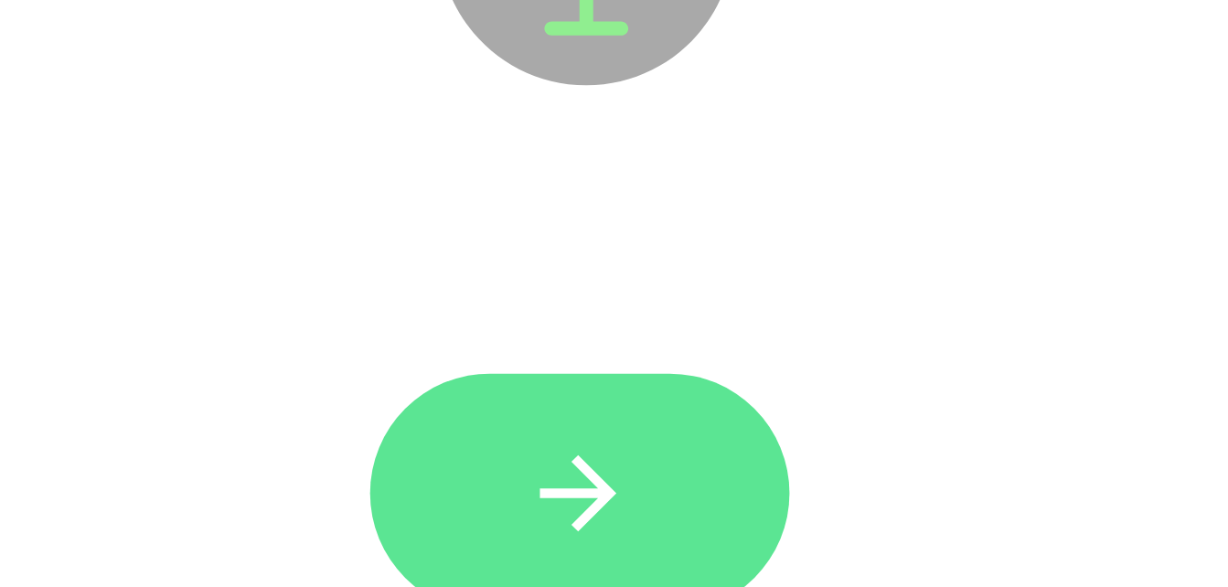
click at [598, 547] on icon "button" at bounding box center [614, 542] width 32 height 32
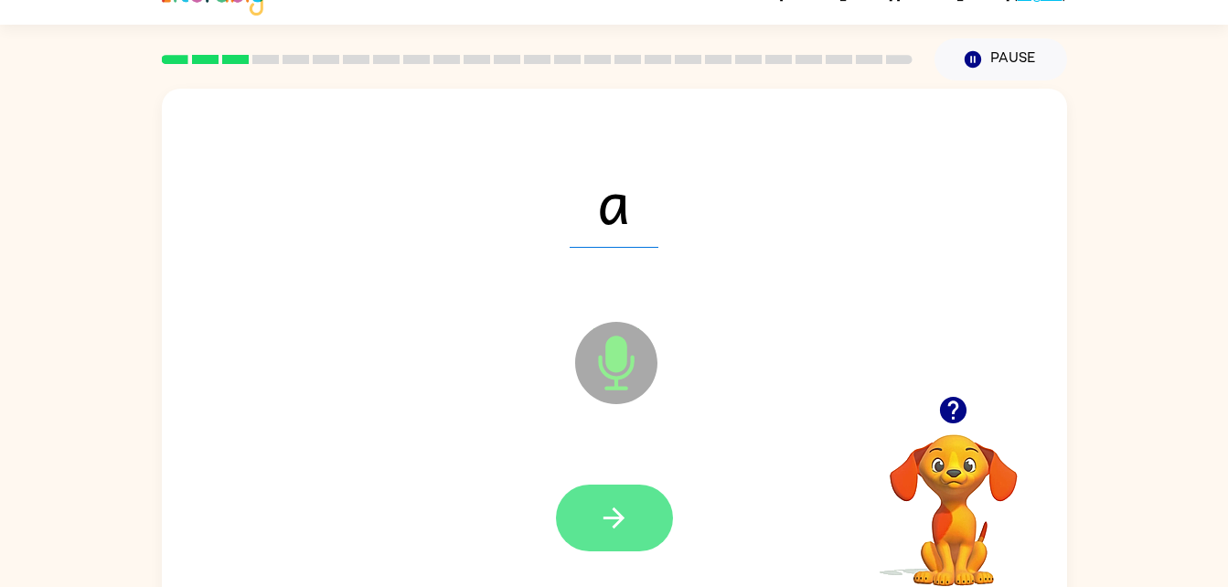
click at [593, 526] on button "button" at bounding box center [614, 518] width 117 height 67
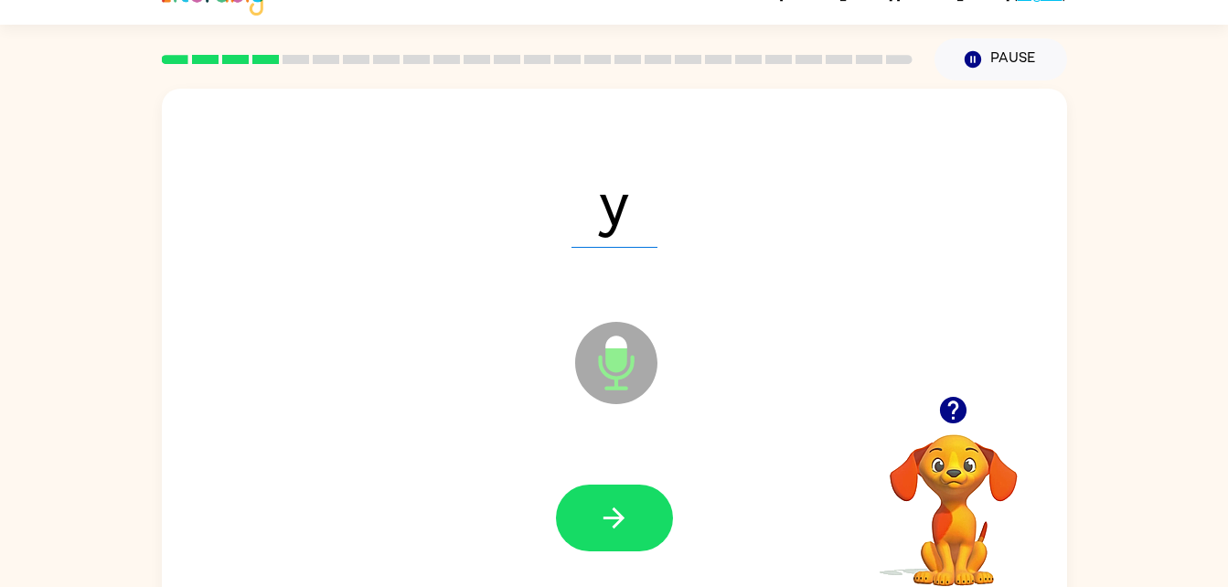
scroll to position [56, 0]
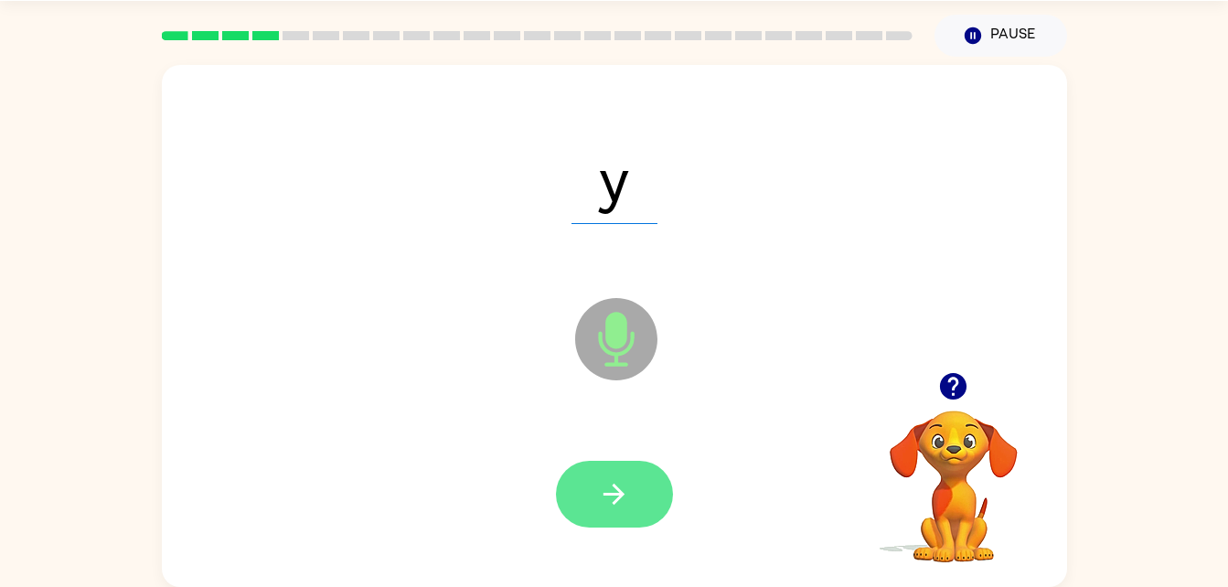
click at [633, 524] on button "button" at bounding box center [614, 494] width 117 height 67
click at [601, 518] on button "button" at bounding box center [614, 494] width 117 height 67
click at [620, 526] on button "button" at bounding box center [614, 494] width 117 height 67
click at [637, 503] on button "button" at bounding box center [614, 494] width 117 height 67
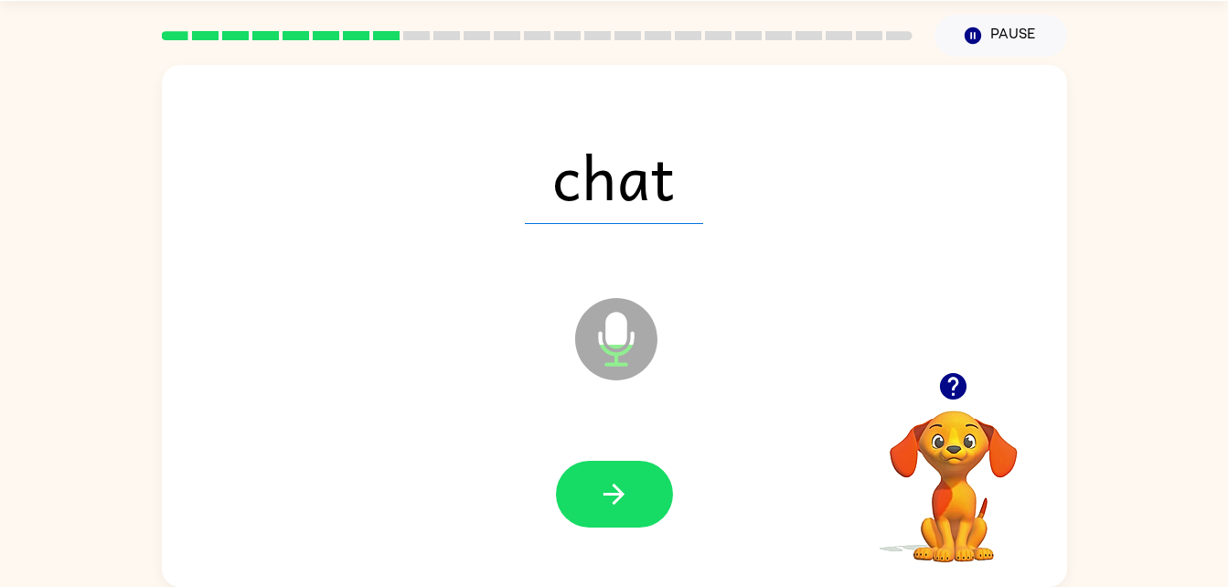
click at [585, 572] on div "chat Microphone The Microphone is here when it is your turn to talk" at bounding box center [614, 326] width 905 height 522
click at [607, 527] on button "button" at bounding box center [614, 494] width 117 height 67
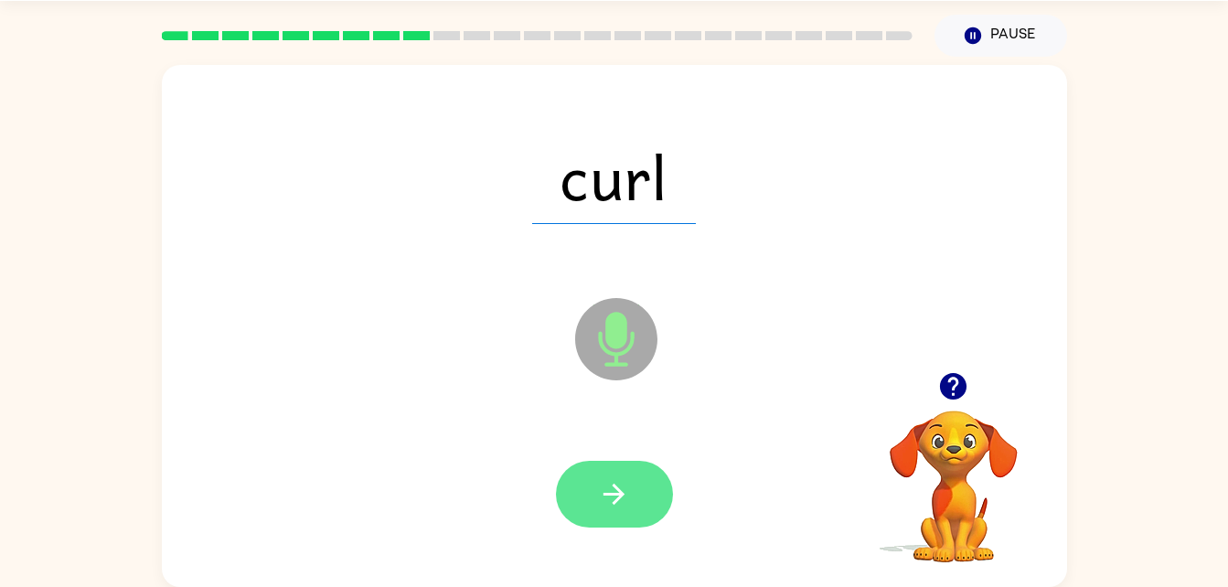
click at [601, 494] on icon "button" at bounding box center [614, 494] width 32 height 32
click at [587, 509] on button "button" at bounding box center [614, 494] width 117 height 67
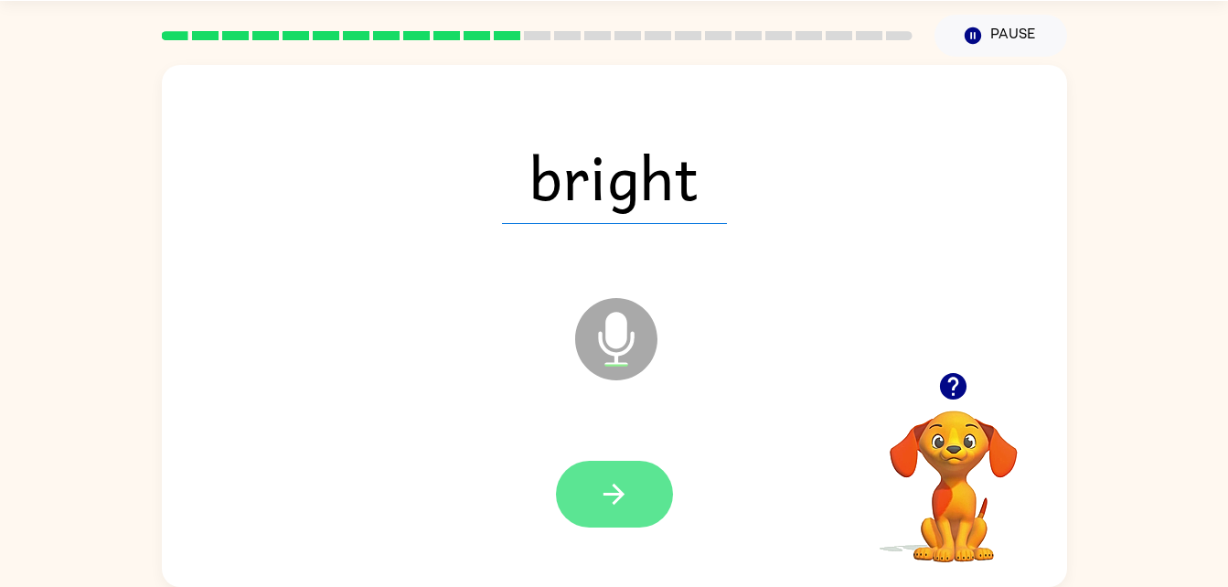
click at [621, 481] on icon "button" at bounding box center [614, 494] width 32 height 32
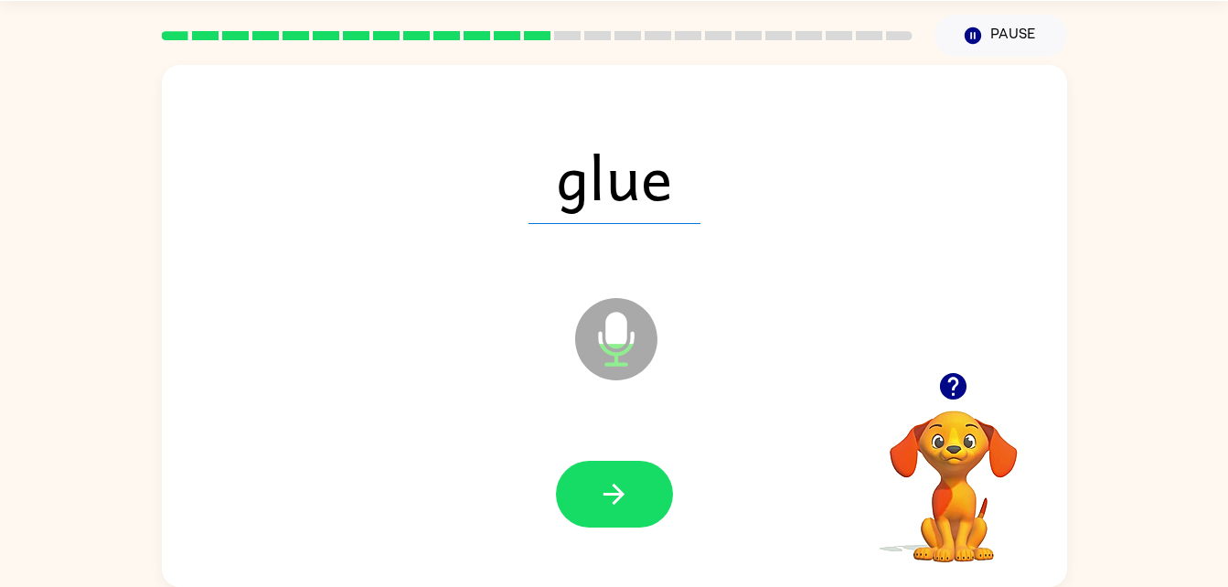
click at [556, 473] on div at bounding box center [614, 494] width 117 height 67
click at [608, 505] on icon "button" at bounding box center [614, 494] width 32 height 32
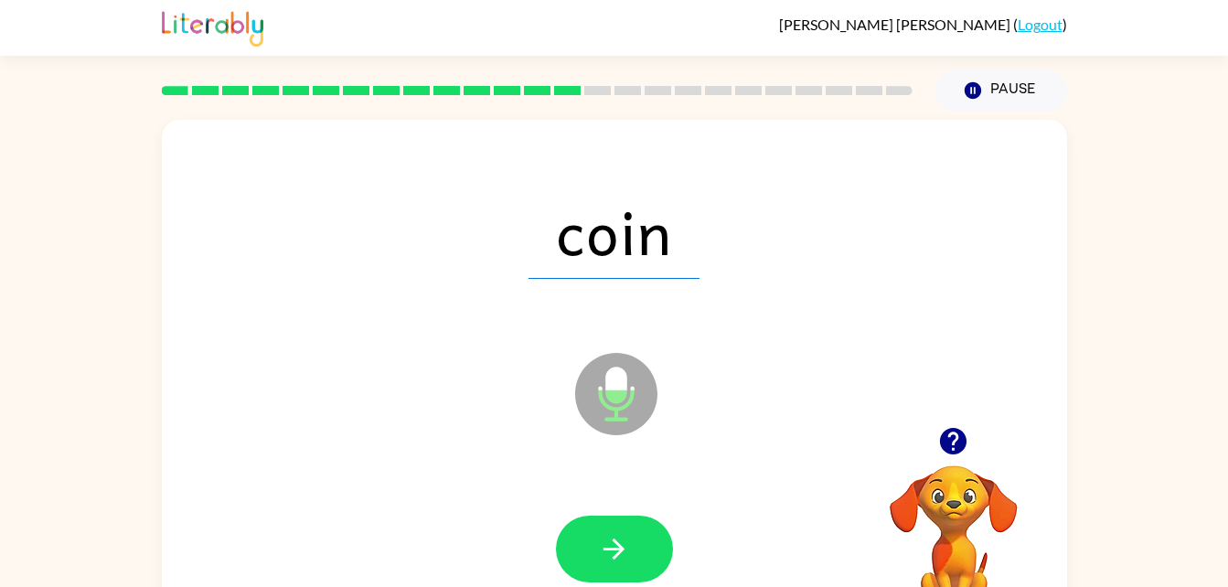
scroll to position [0, 0]
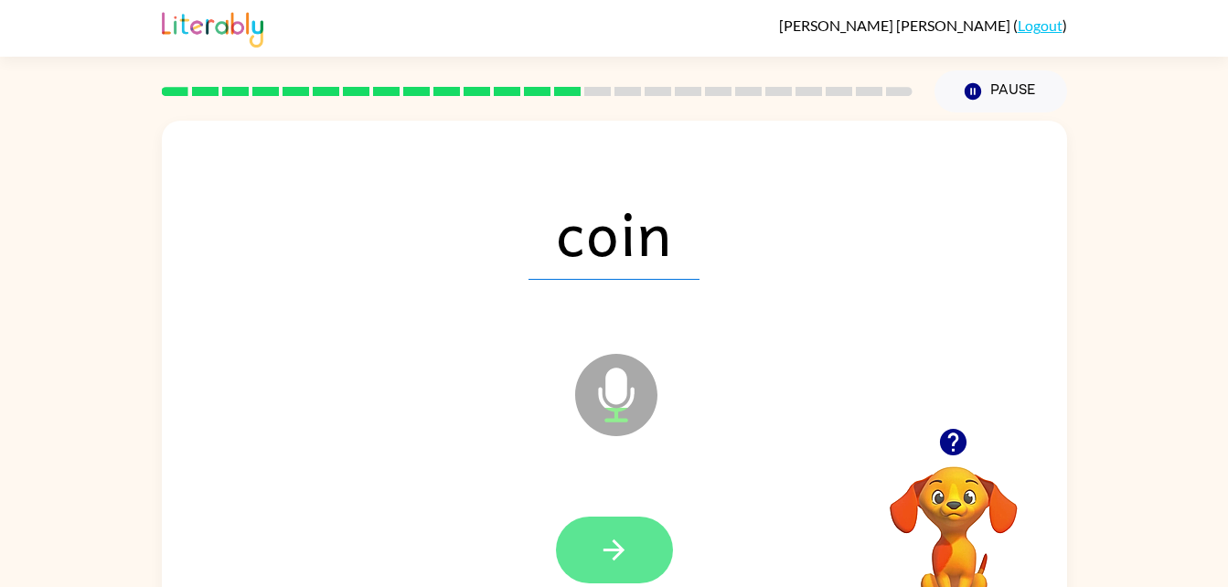
click at [636, 548] on button "button" at bounding box center [614, 550] width 117 height 67
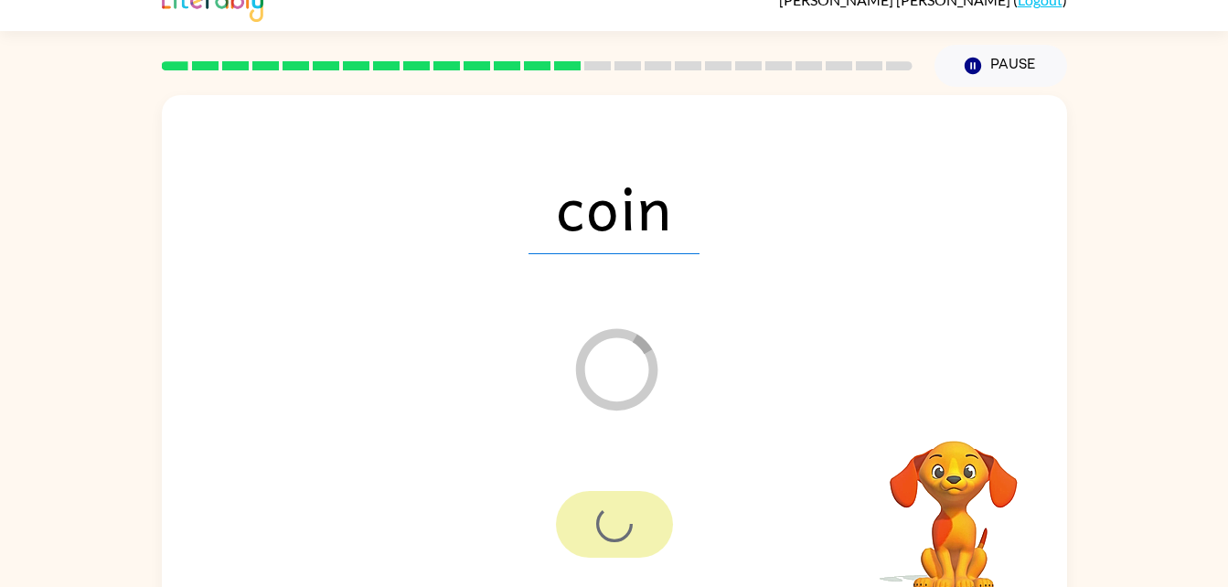
scroll to position [56, 0]
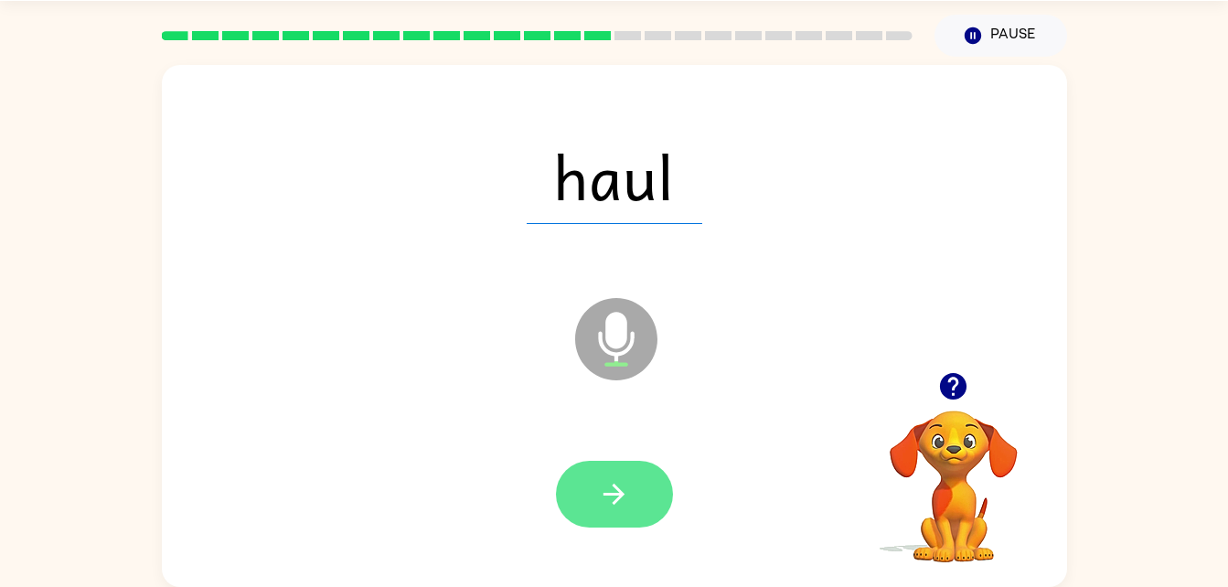
click at [607, 474] on button "button" at bounding box center [614, 494] width 117 height 67
click at [623, 492] on icon "button" at bounding box center [614, 494] width 32 height 32
click at [657, 522] on button "button" at bounding box center [614, 494] width 117 height 67
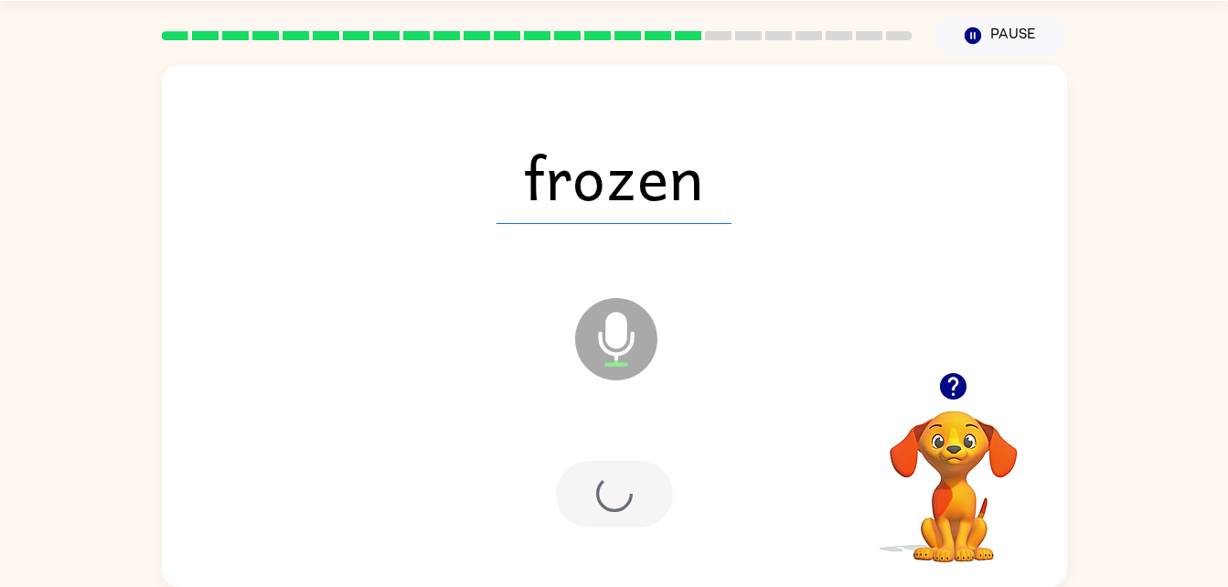
click at [646, 513] on div at bounding box center [614, 494] width 117 height 67
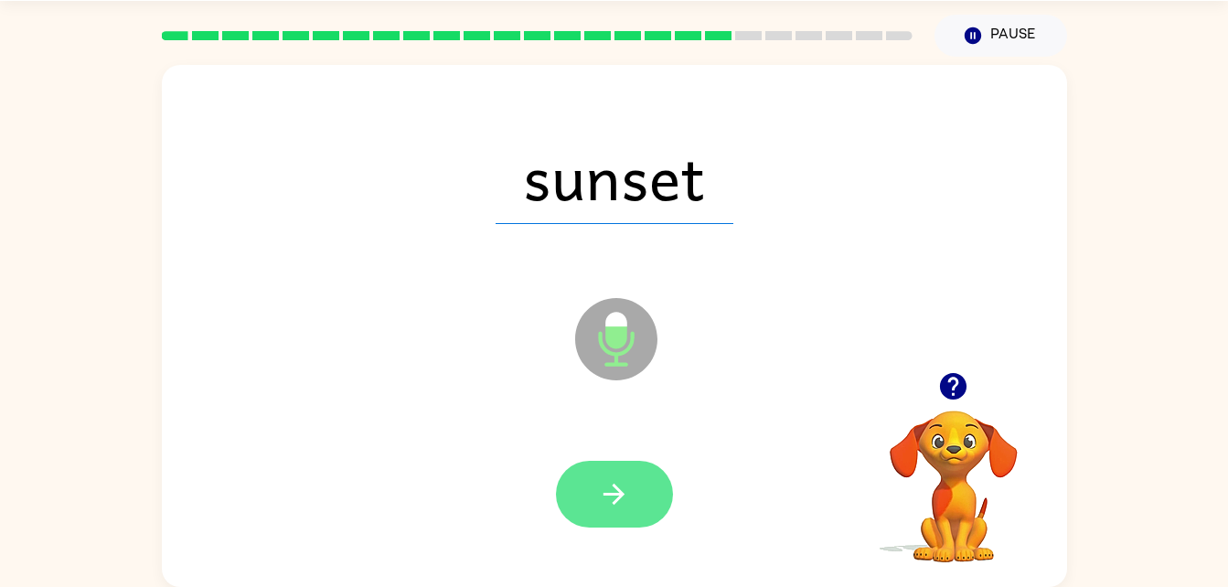
click at [628, 517] on button "button" at bounding box center [614, 494] width 117 height 67
click at [617, 490] on icon "button" at bounding box center [614, 494] width 21 height 21
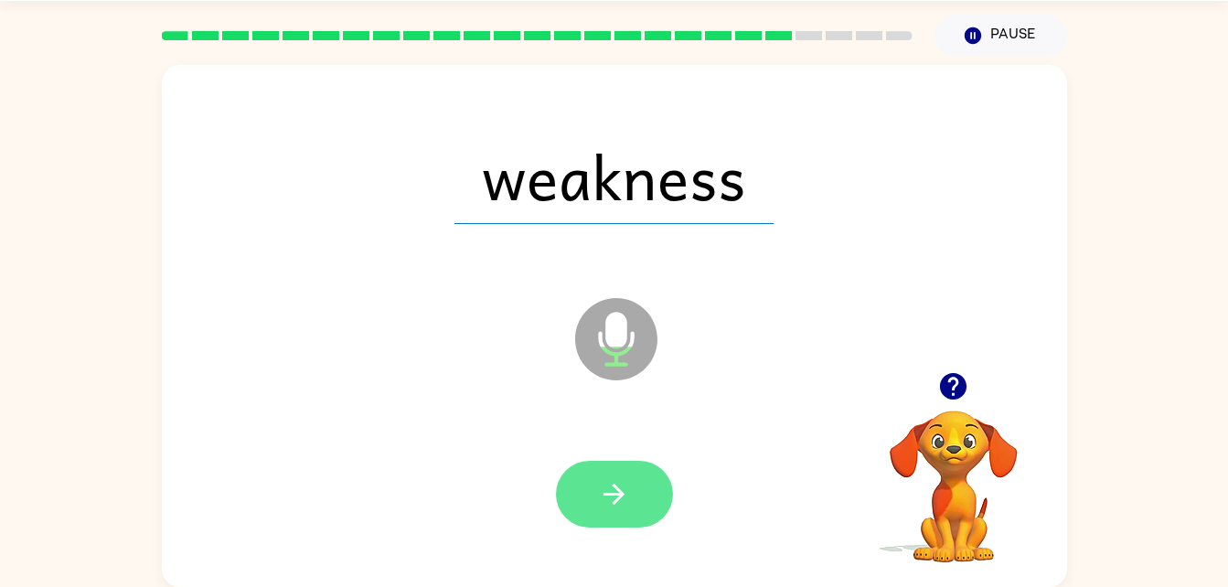
click at [598, 505] on icon "button" at bounding box center [614, 494] width 32 height 32
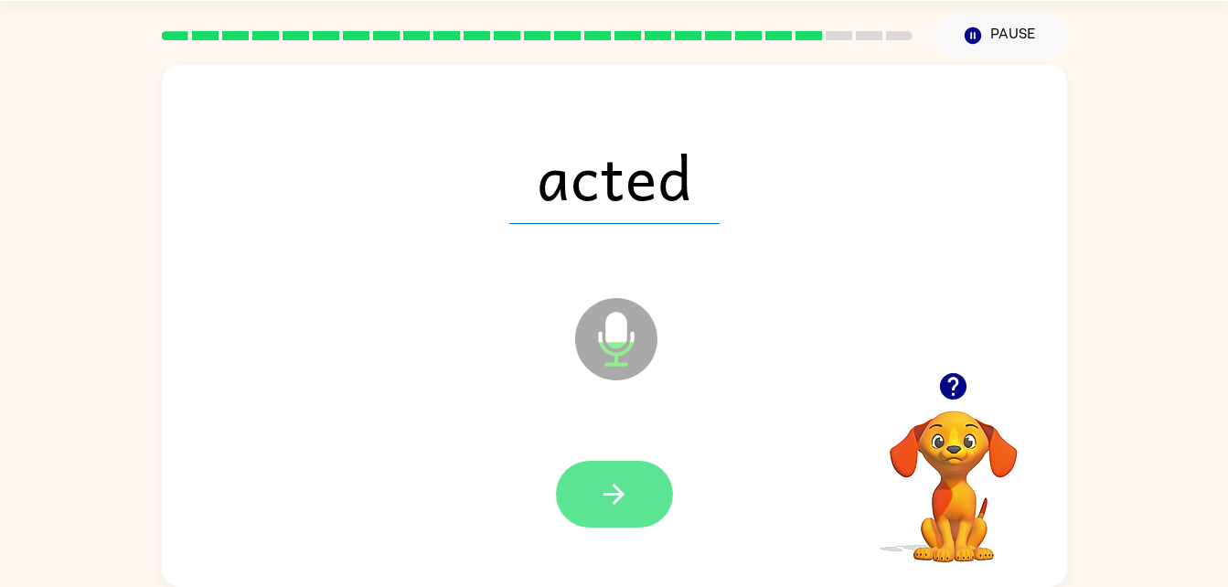
click at [640, 498] on button "button" at bounding box center [614, 494] width 117 height 67
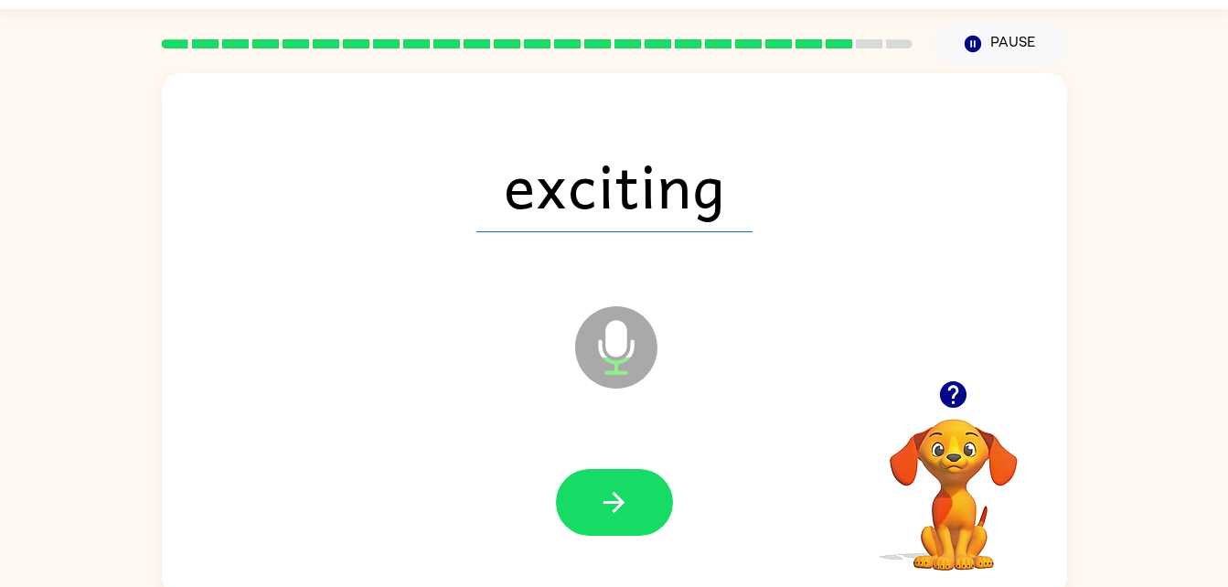
scroll to position [25, 0]
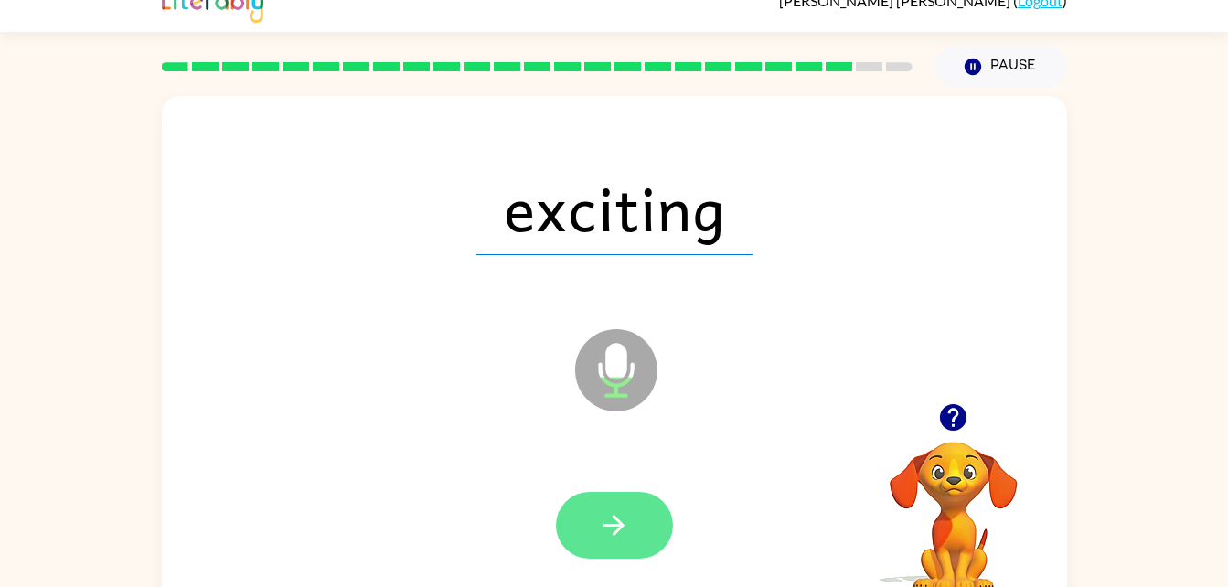
click at [650, 551] on button "button" at bounding box center [614, 525] width 117 height 67
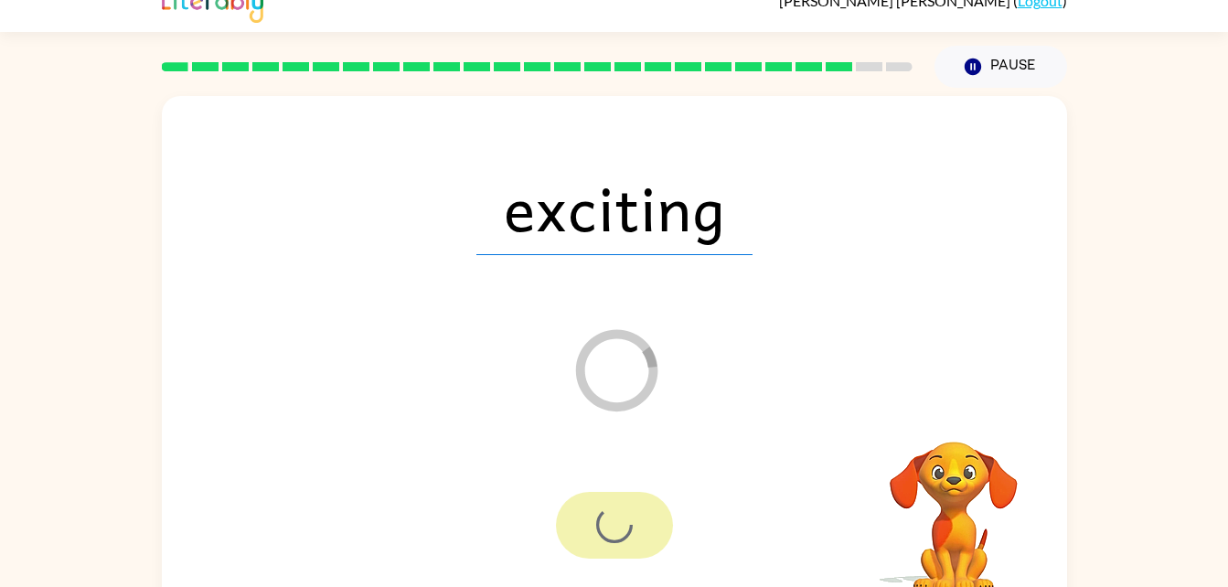
scroll to position [56, 0]
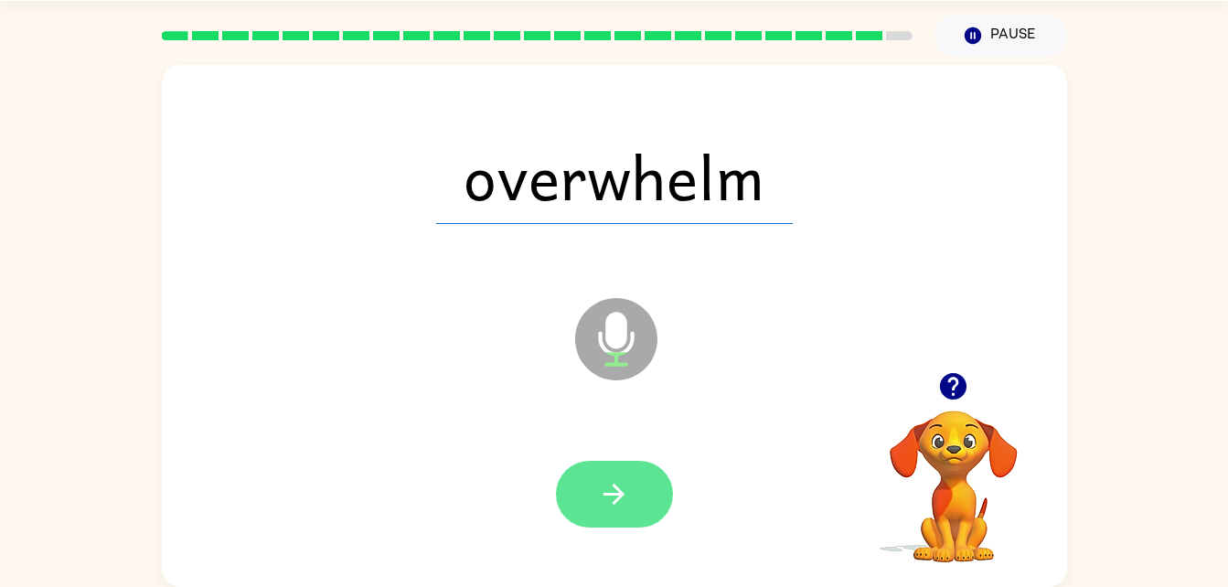
click at [648, 495] on button "button" at bounding box center [614, 494] width 117 height 67
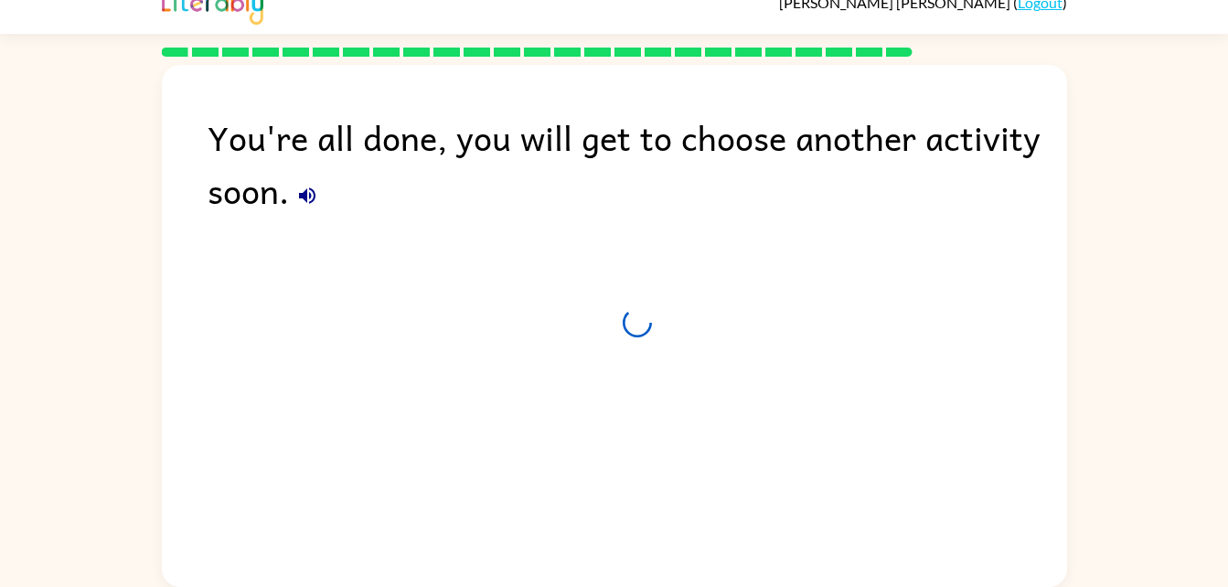
scroll to position [23, 0]
